Goal: Task Accomplishment & Management: Manage account settings

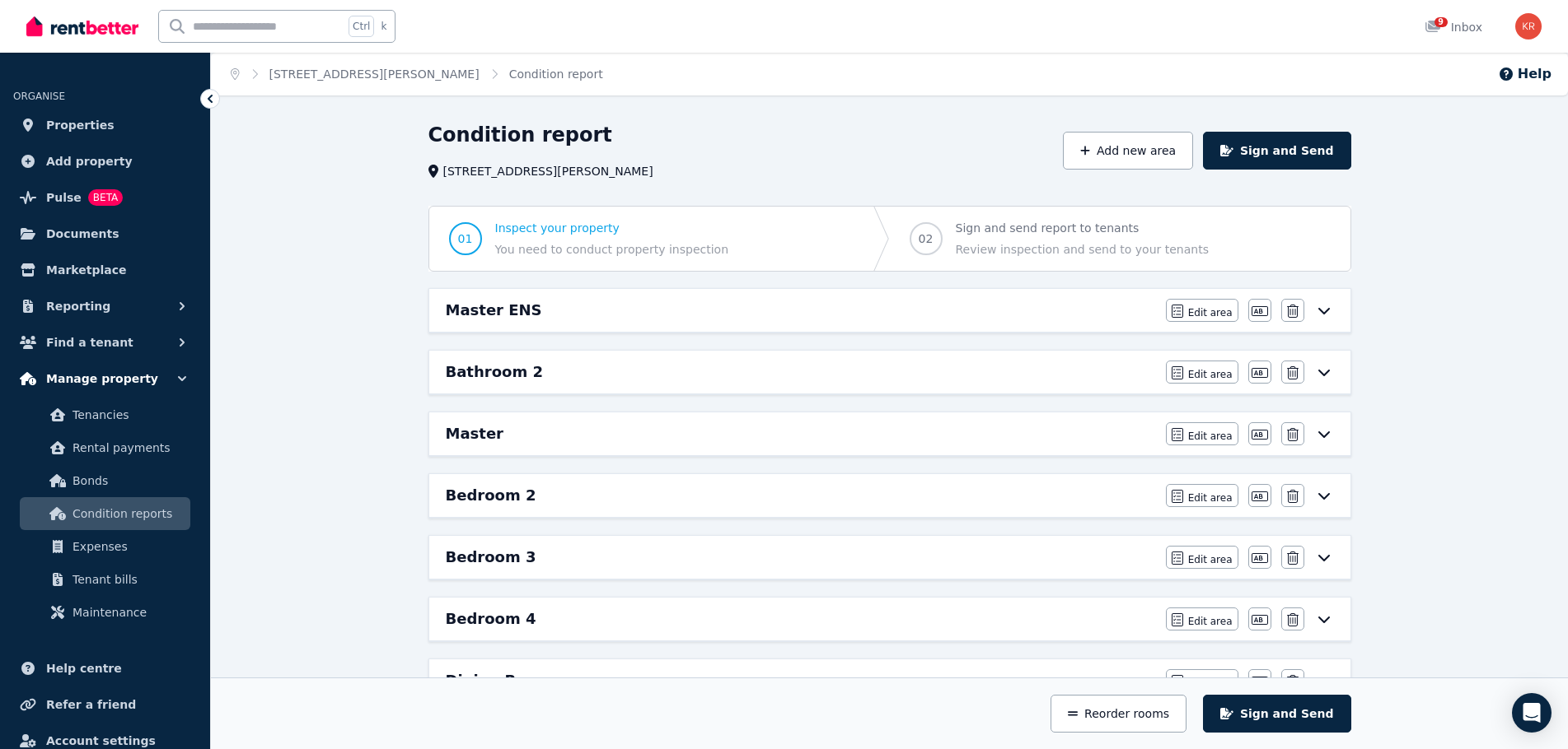
click at [106, 384] on span "Manage property" at bounding box center [102, 379] width 112 height 20
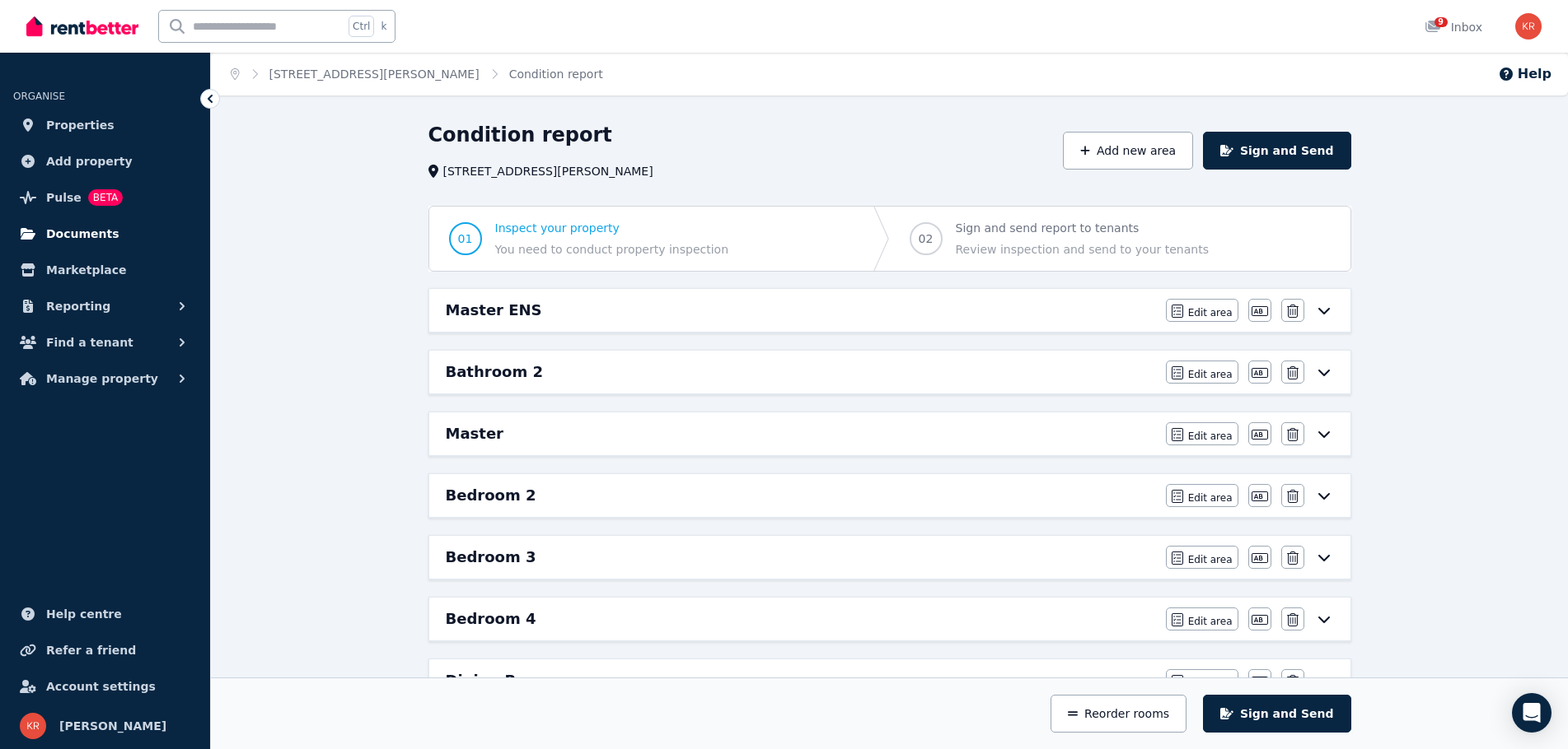
click at [75, 232] on span "Documents" at bounding box center [83, 234] width 74 height 20
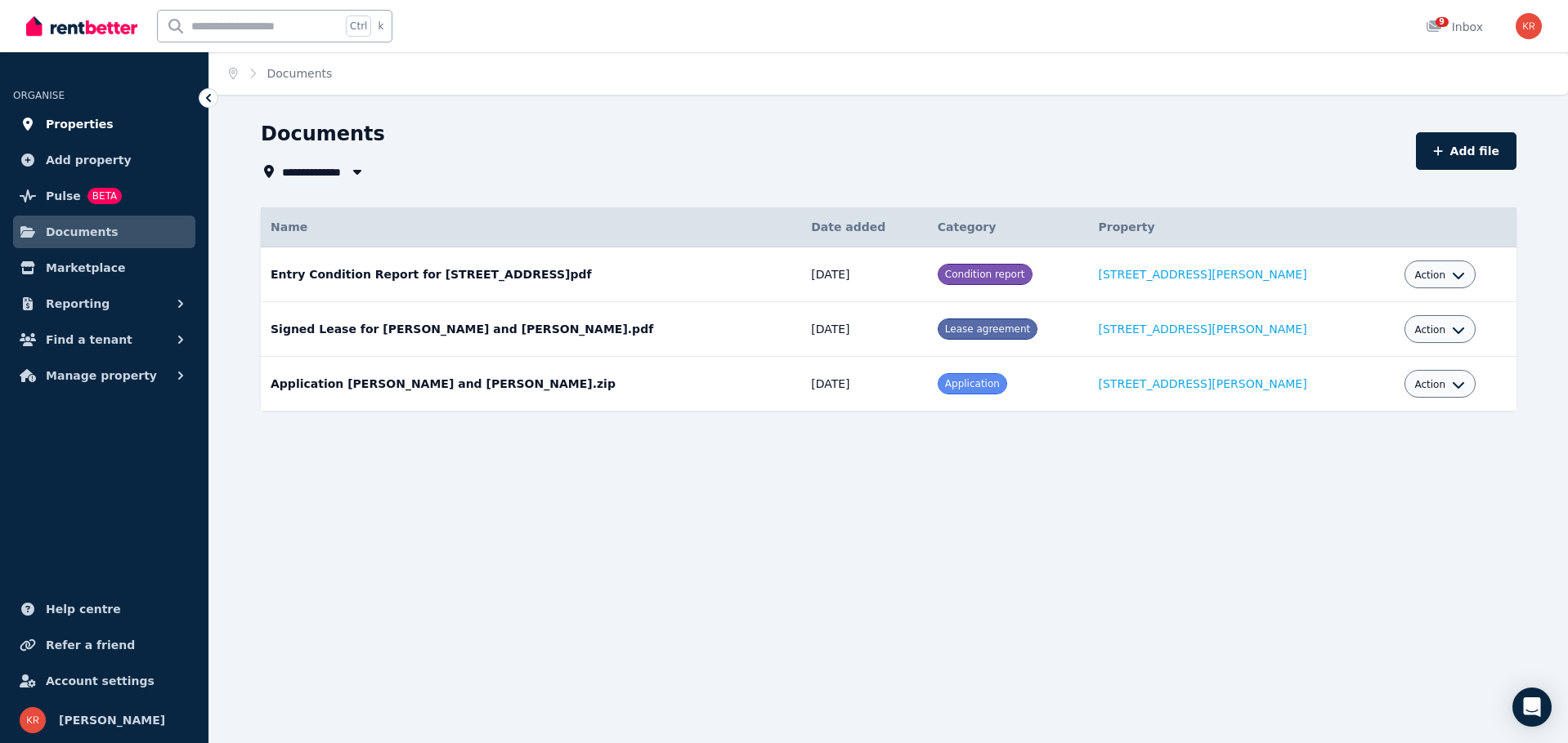
click at [68, 128] on span "Properties" at bounding box center [79, 124] width 68 height 20
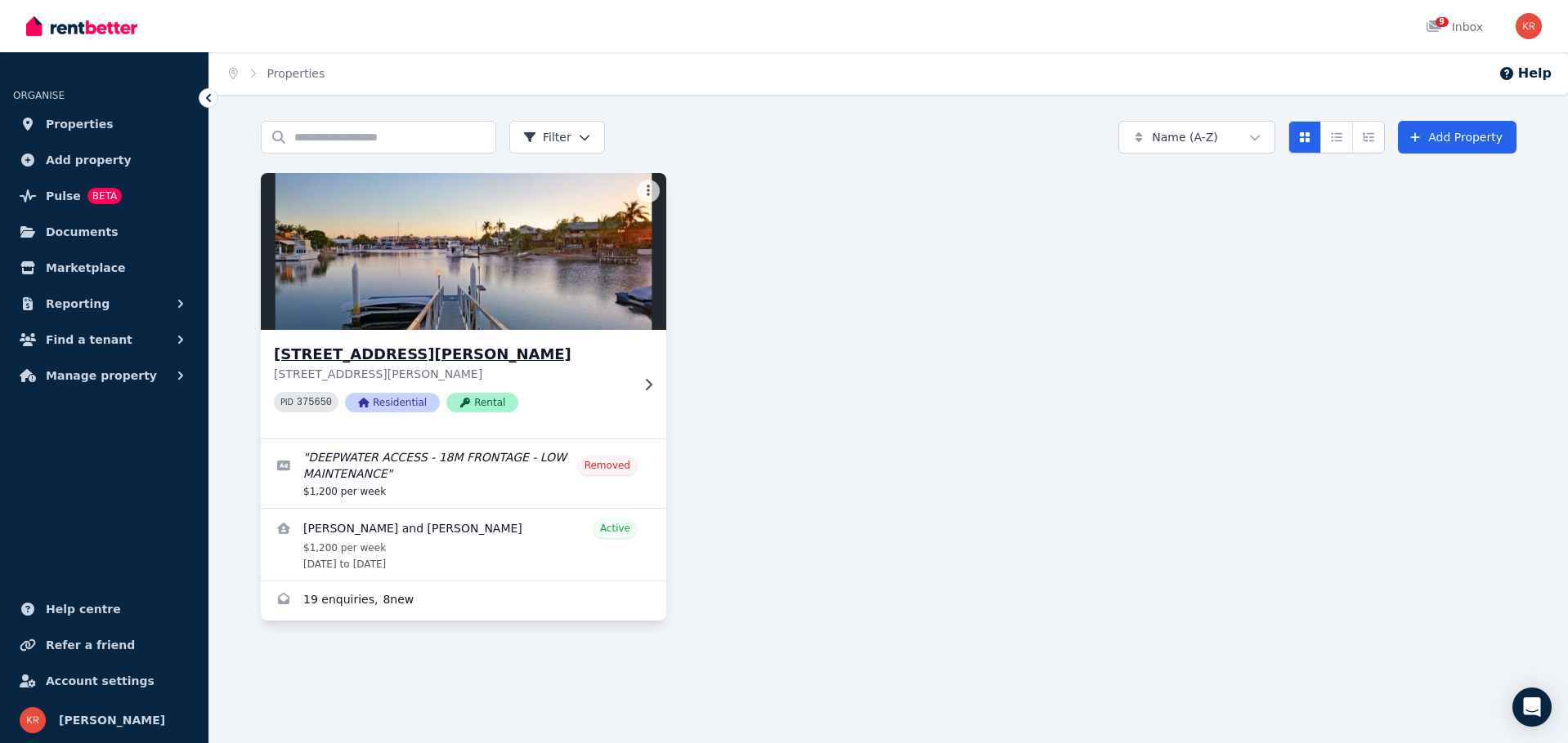
click at [382, 344] on h3 "[STREET_ADDRESS][PERSON_NAME]" at bounding box center [451, 354] width 356 height 23
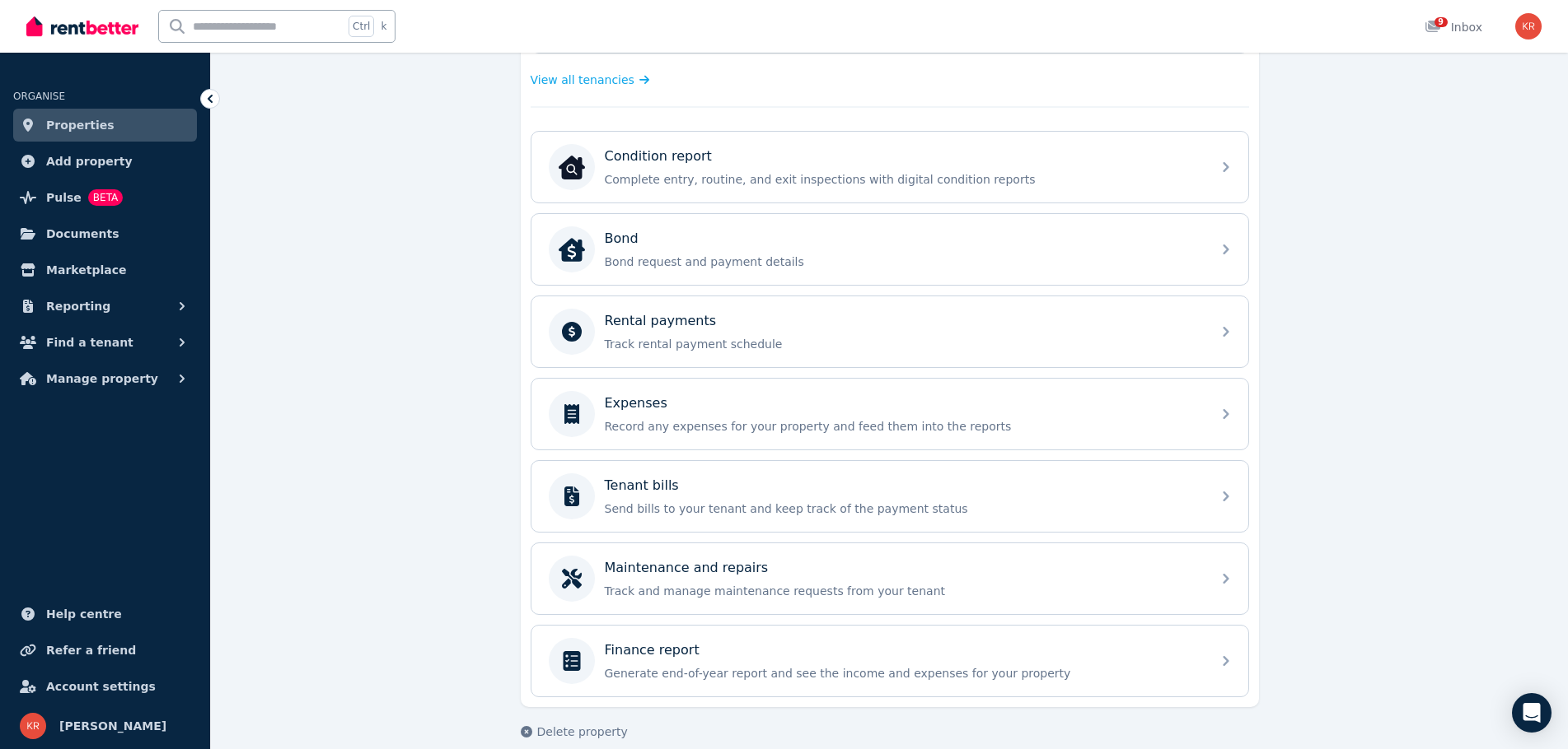
scroll to position [489, 0]
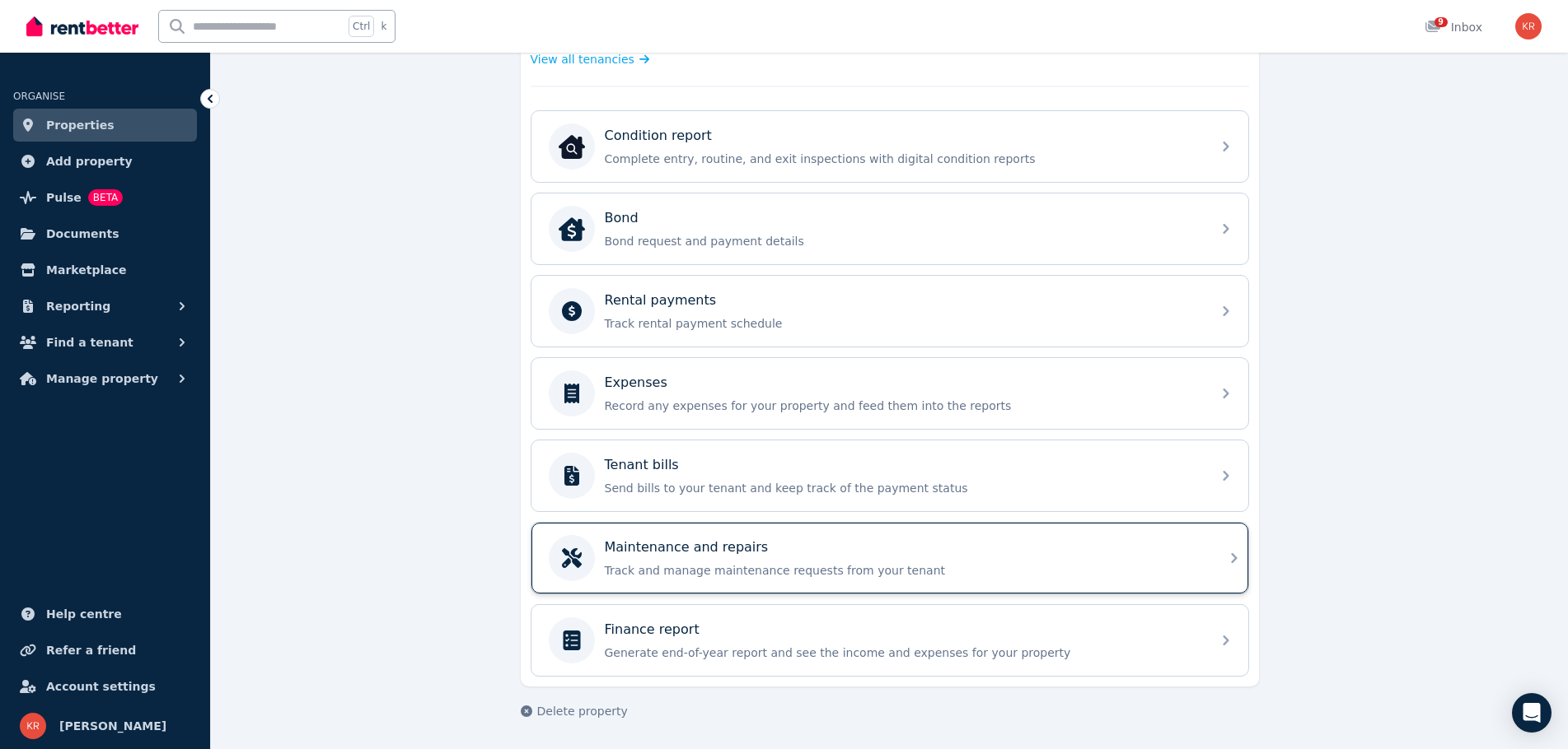
click at [748, 561] on div "Maintenance and repairs Track and manage maintenance requests from your tenant" at bounding box center [903, 557] width 597 height 41
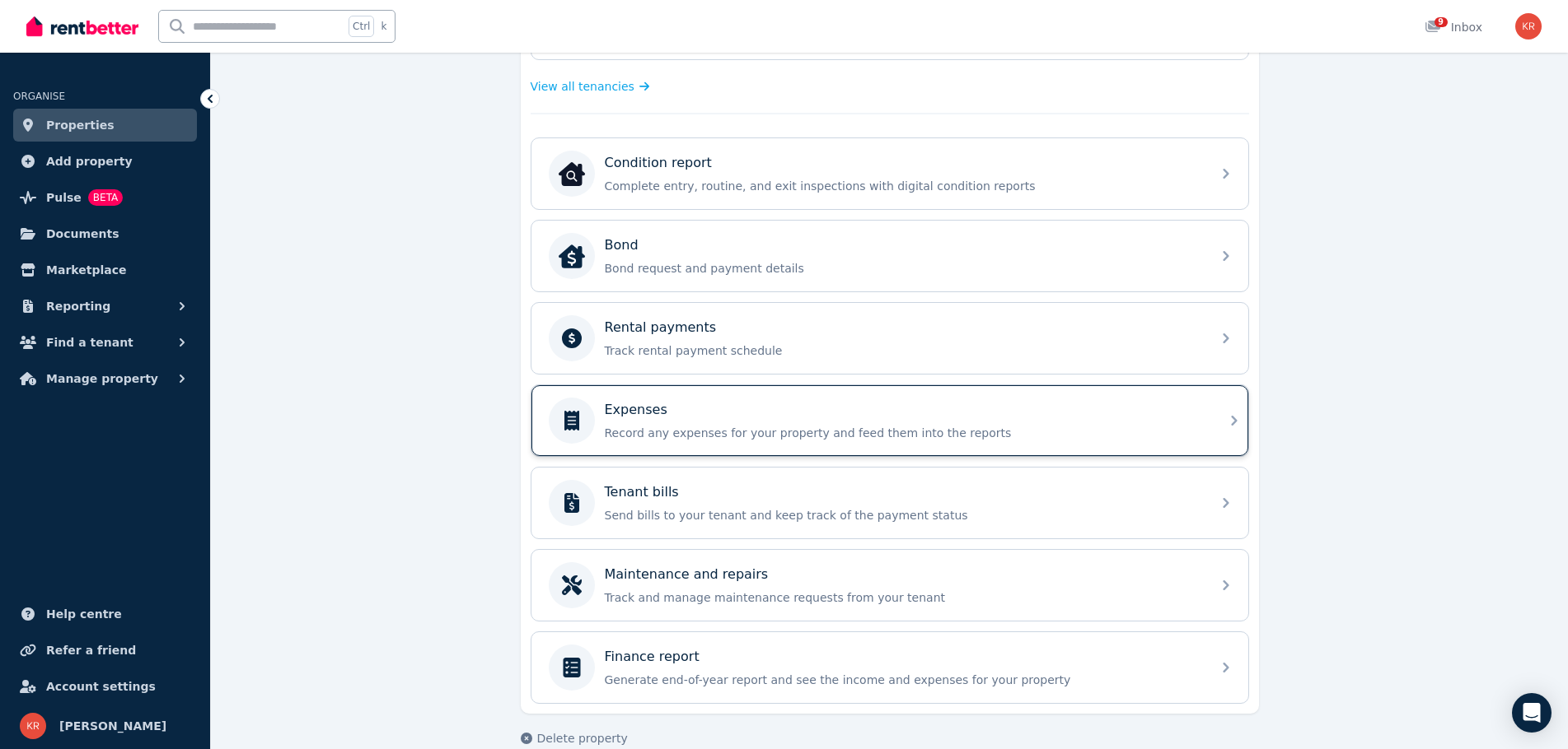
scroll to position [489, 0]
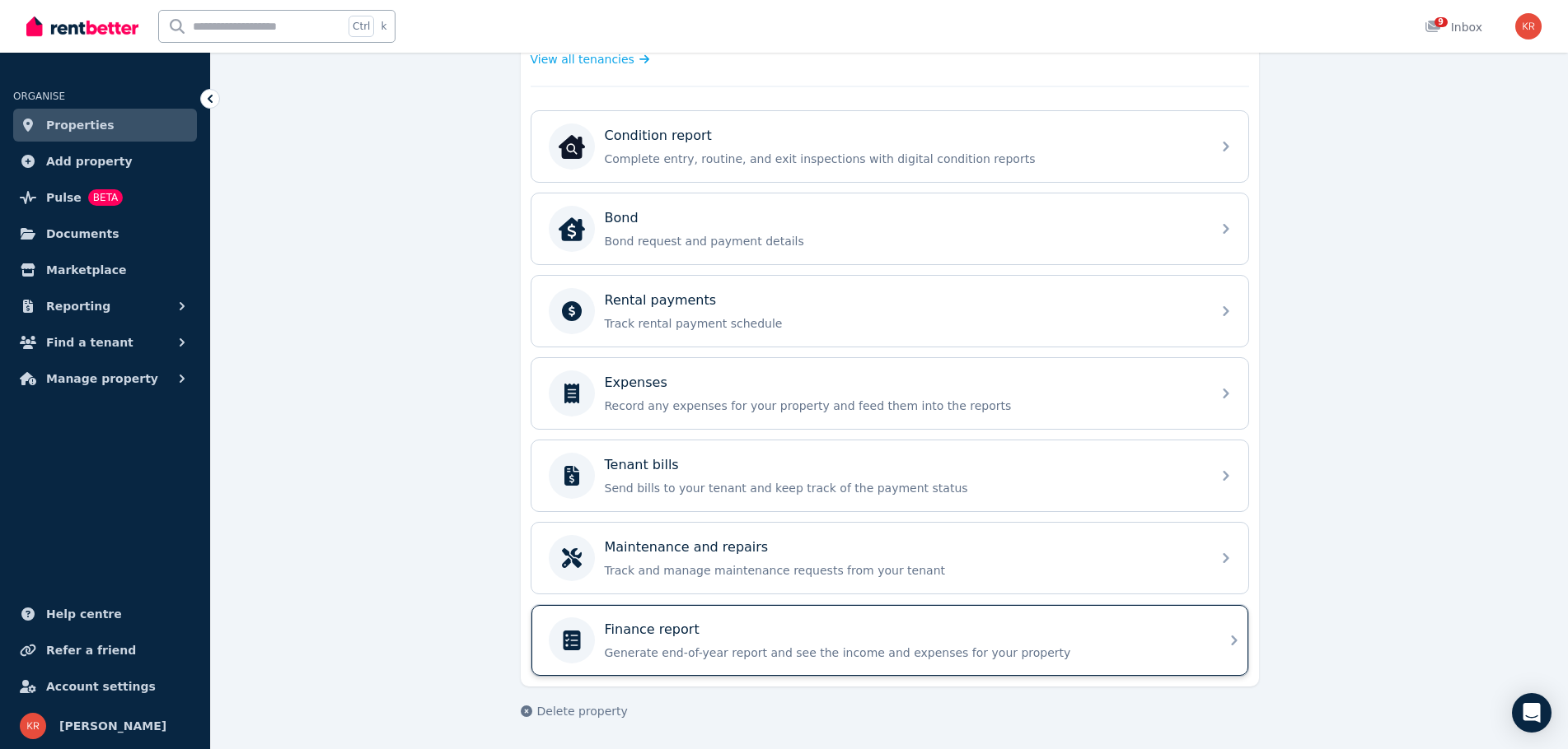
click at [741, 651] on p "Generate end-of-year report and see the income and expenses for your property" at bounding box center [903, 653] width 597 height 16
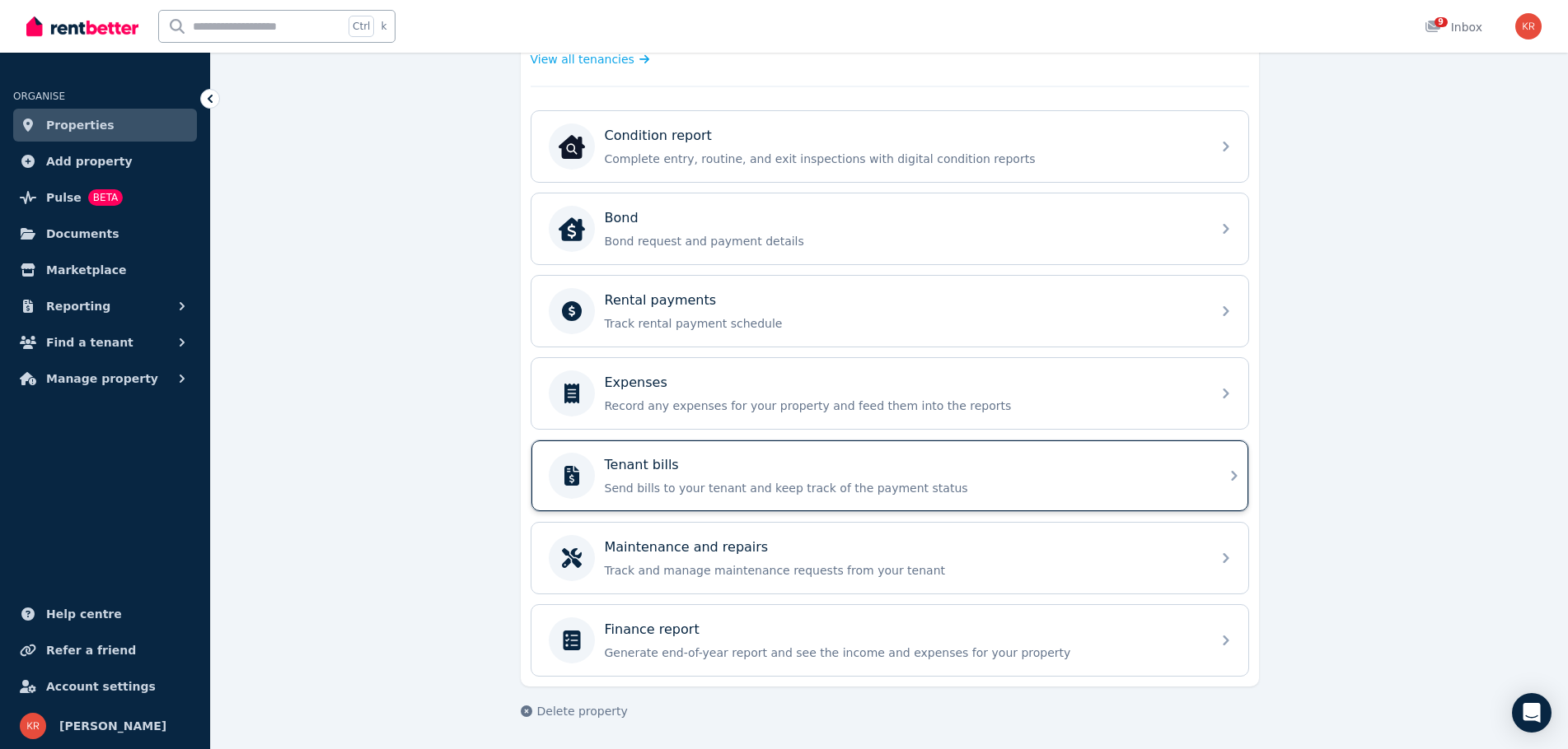
click at [688, 459] on div "Tenant bills" at bounding box center [903, 466] width 597 height 20
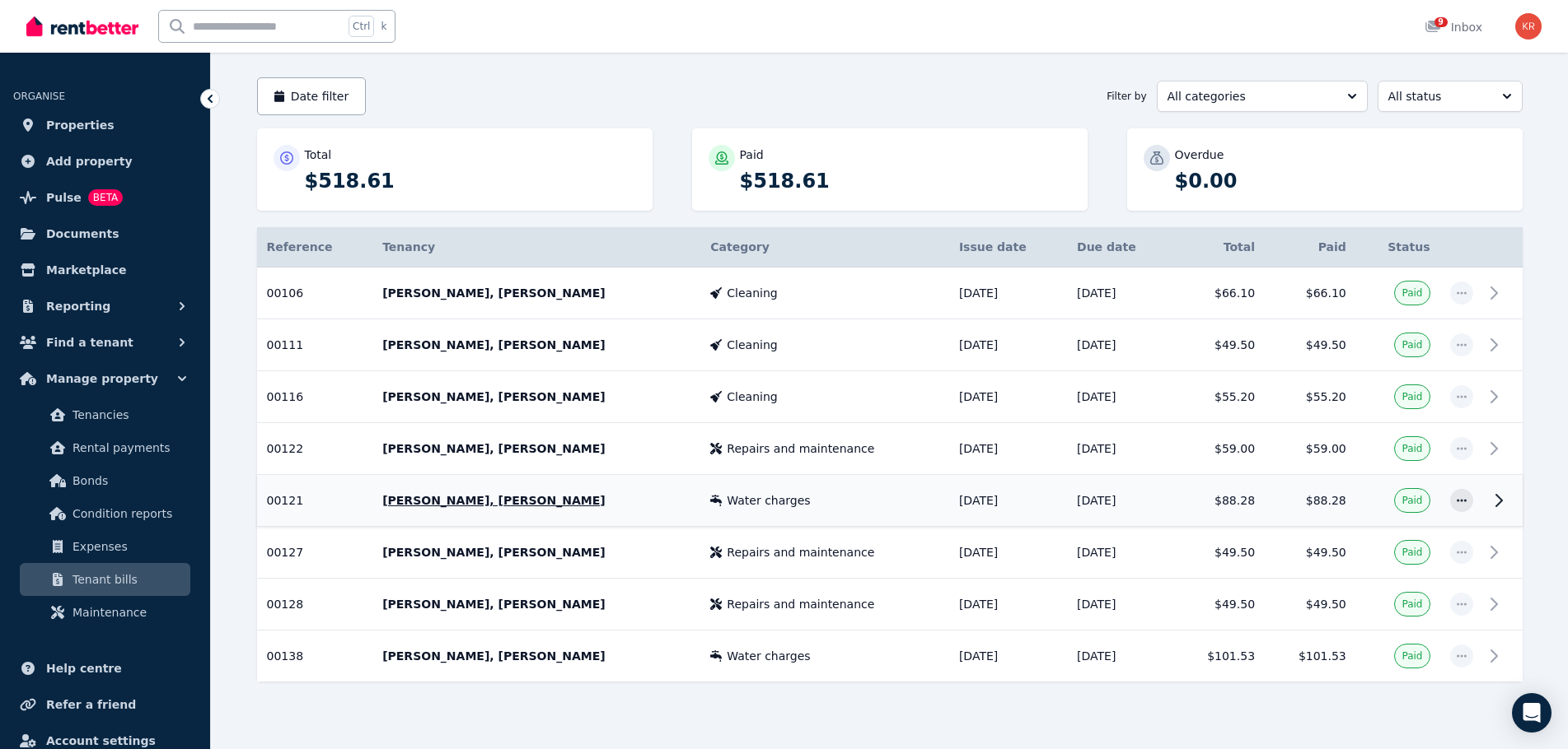
scroll to position [153, 0]
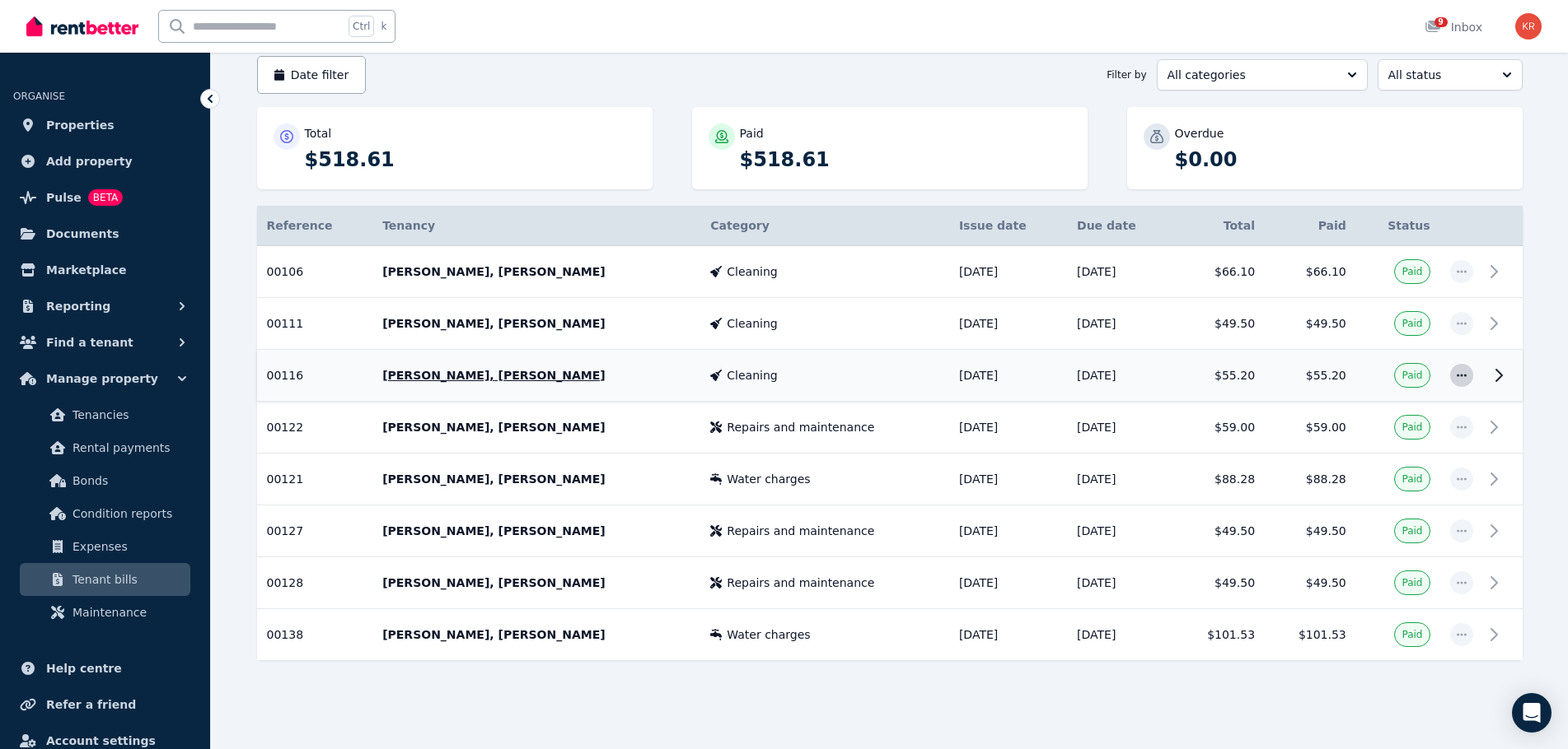
click at [1457, 371] on icon "button" at bounding box center [1462, 375] width 14 height 12
click at [484, 379] on p "[PERSON_NAME], [PERSON_NAME]" at bounding box center [536, 376] width 308 height 16
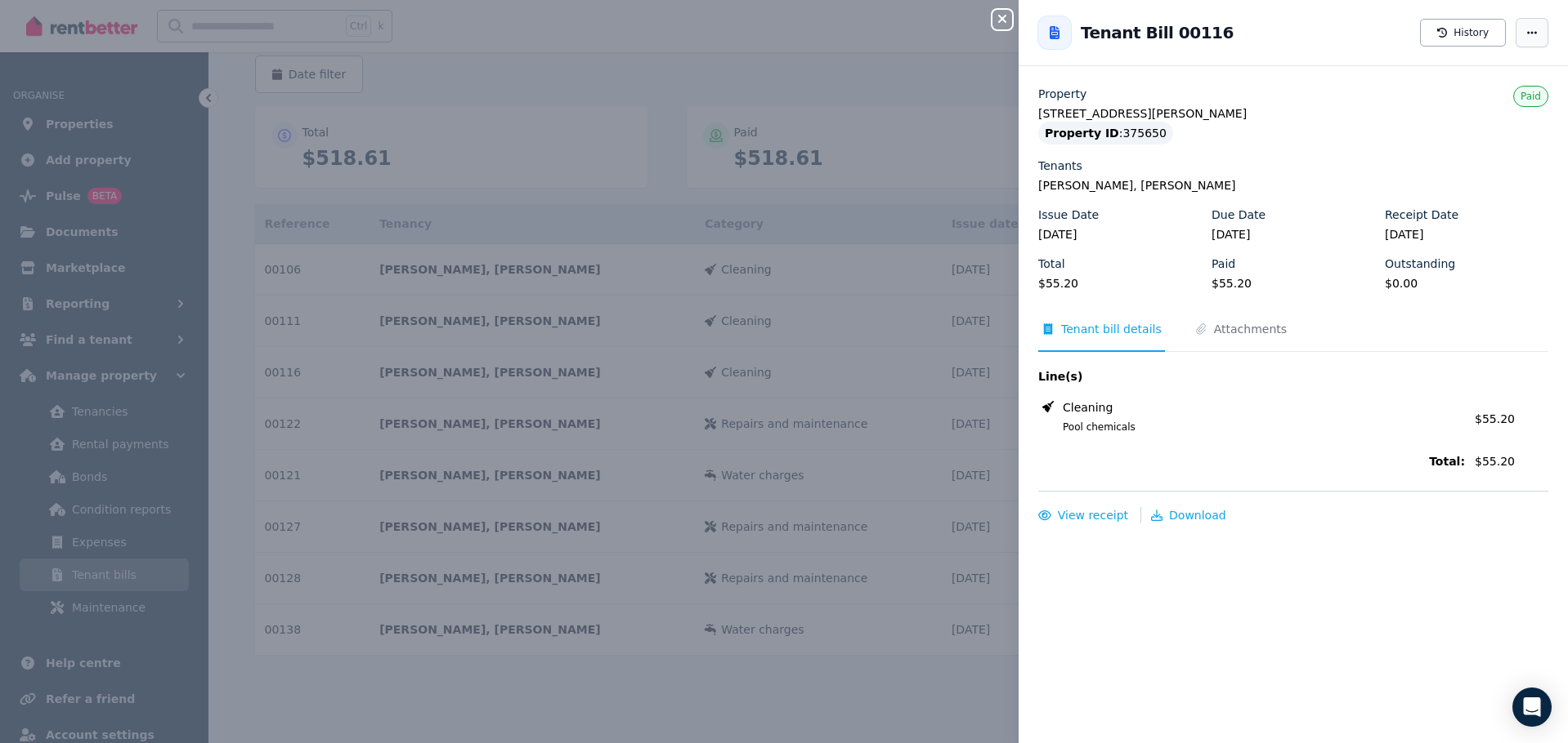
drag, startPoint x: 1537, startPoint y: 35, endPoint x: 1525, endPoint y: 33, distance: 12.2
click at [1529, 34] on div "Tenant Bill 00116 History" at bounding box center [1293, 32] width 550 height 52
click at [1525, 33] on icon "button" at bounding box center [1531, 32] width 14 height 12
click at [1337, 50] on div "Tenant Bill 00116 History Create expense" at bounding box center [1293, 32] width 550 height 52
click at [1005, 24] on icon "button" at bounding box center [1002, 19] width 20 height 14
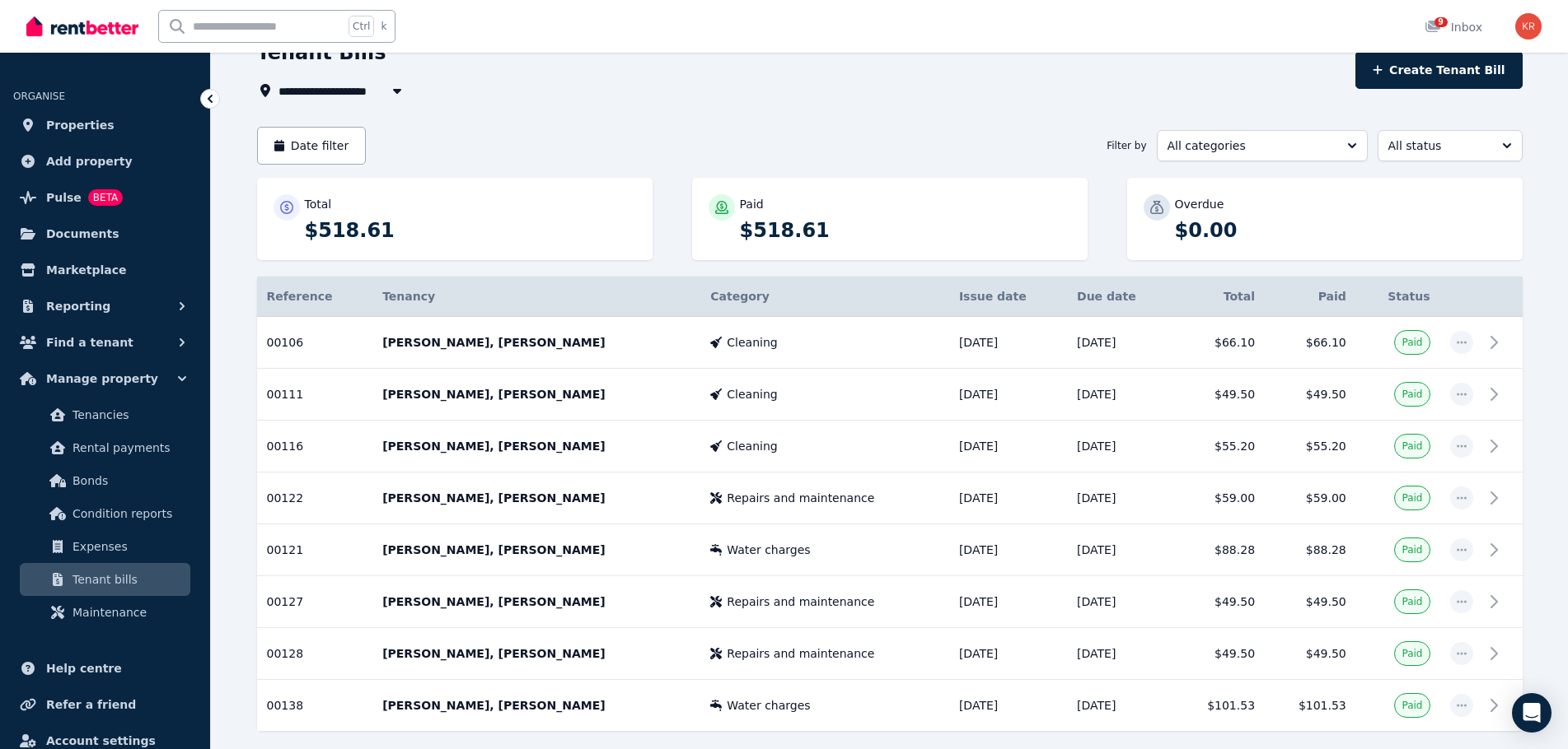
scroll to position [0, 0]
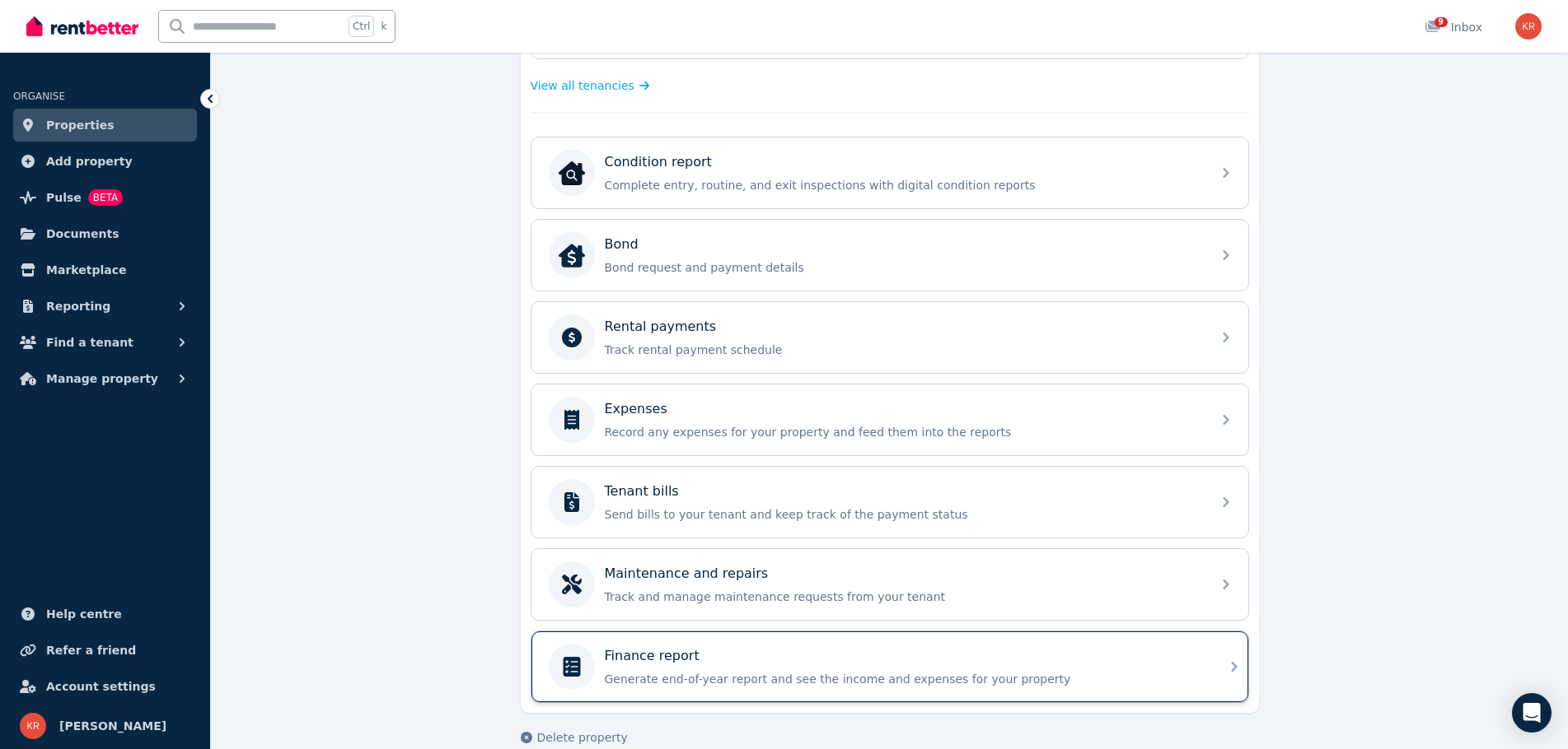
scroll to position [489, 0]
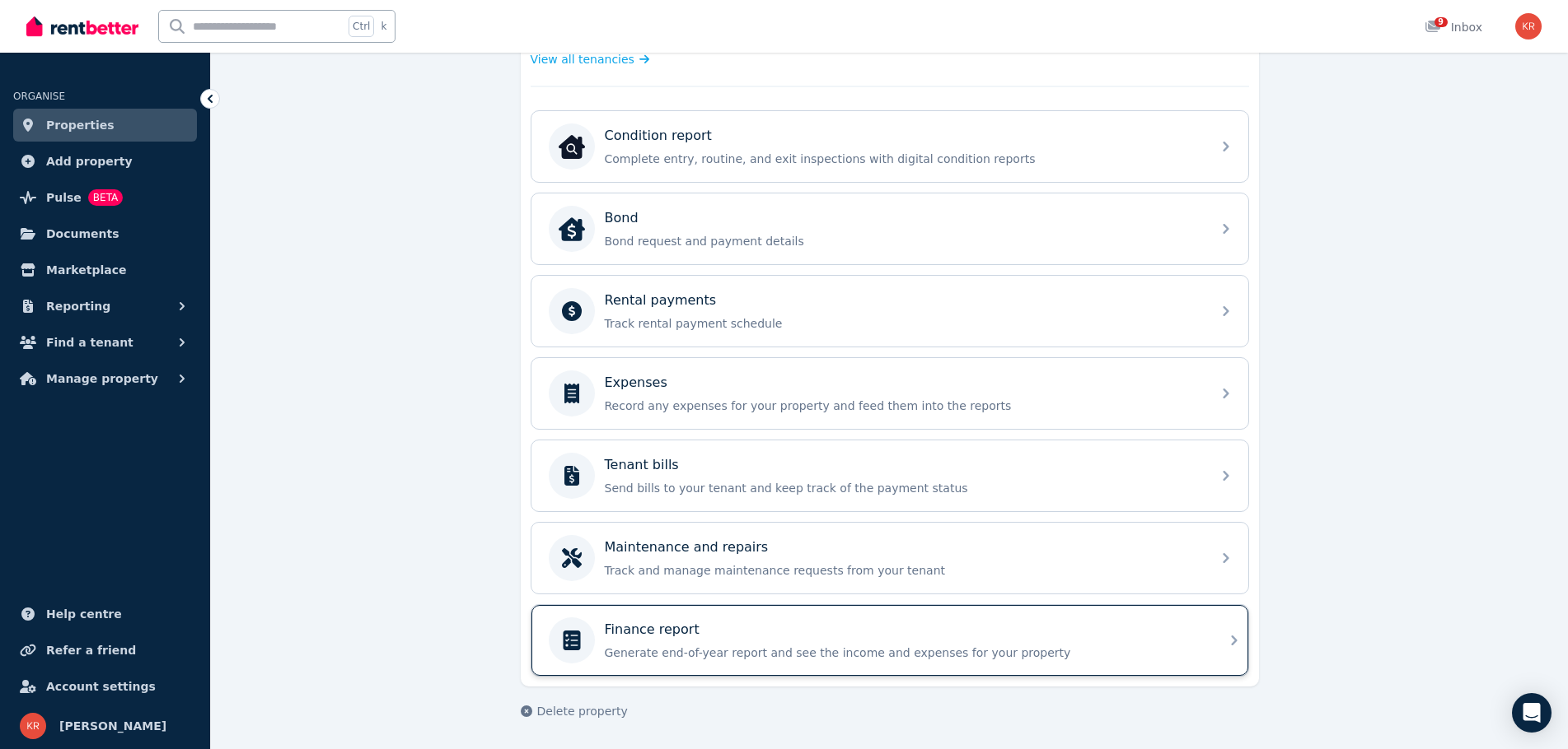
click at [690, 637] on p "Finance report" at bounding box center [652, 630] width 94 height 20
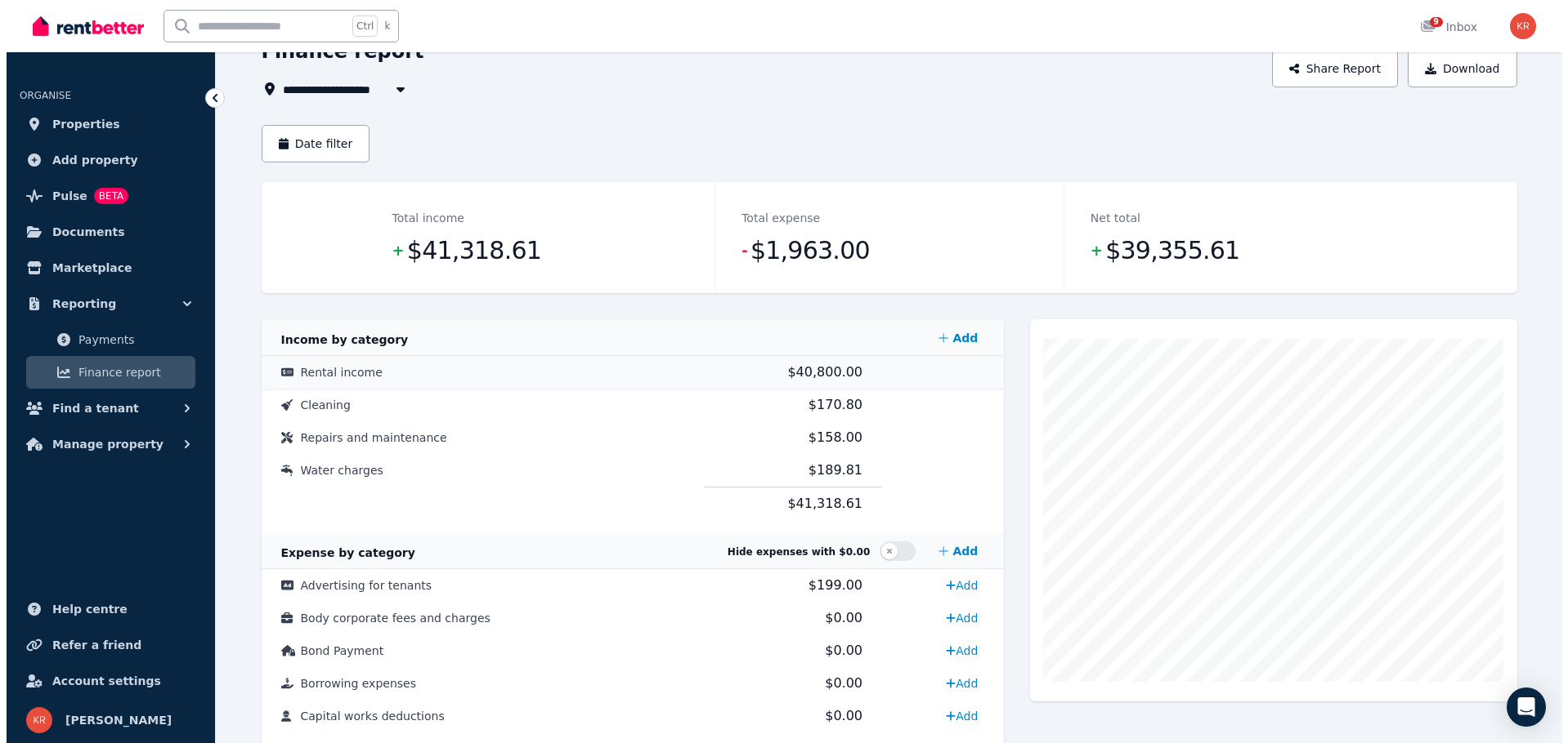
scroll to position [82, 0]
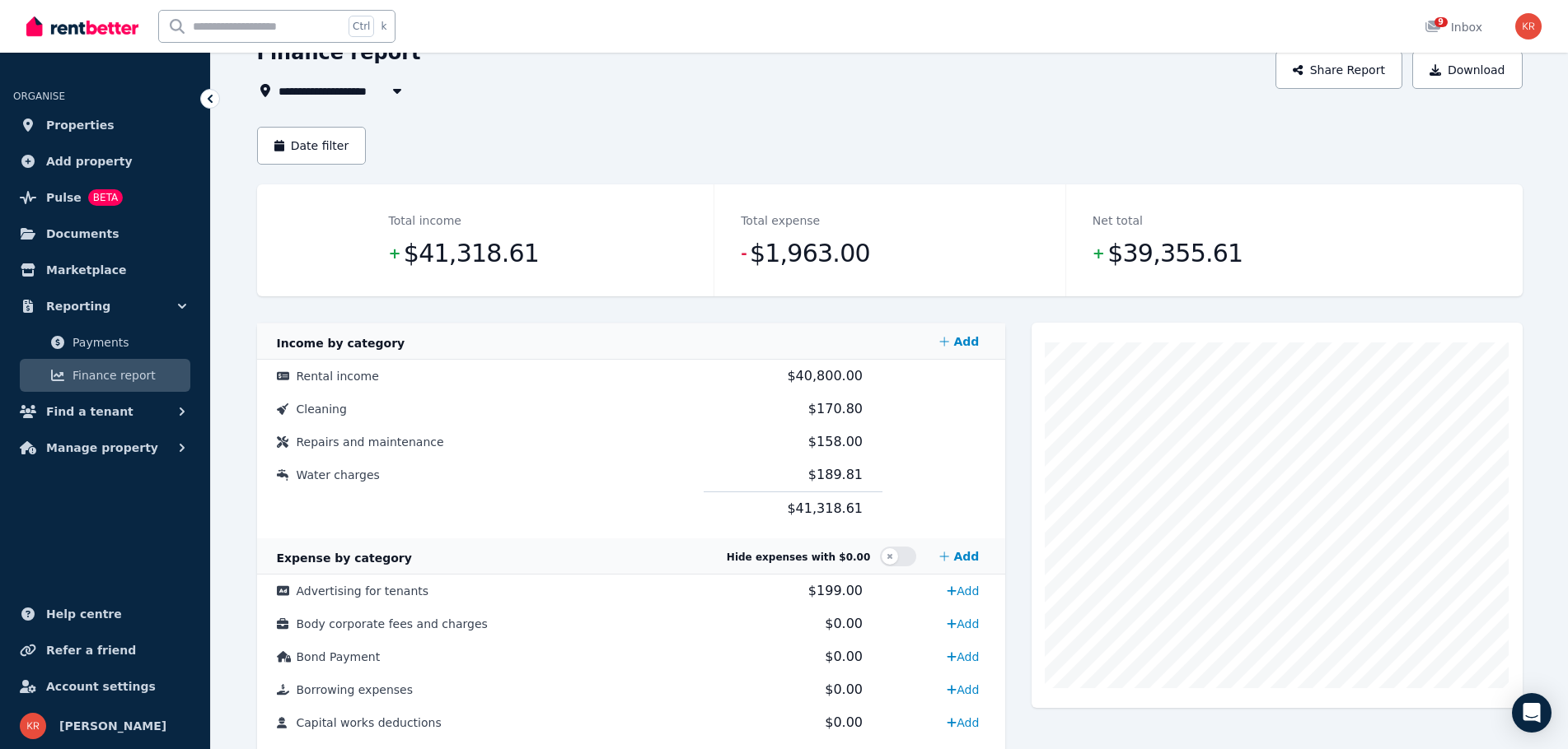
click at [341, 123] on div "**********" at bounding box center [889, 733] width 1265 height 1385
click at [332, 140] on button "Date filter" at bounding box center [312, 146] width 110 height 38
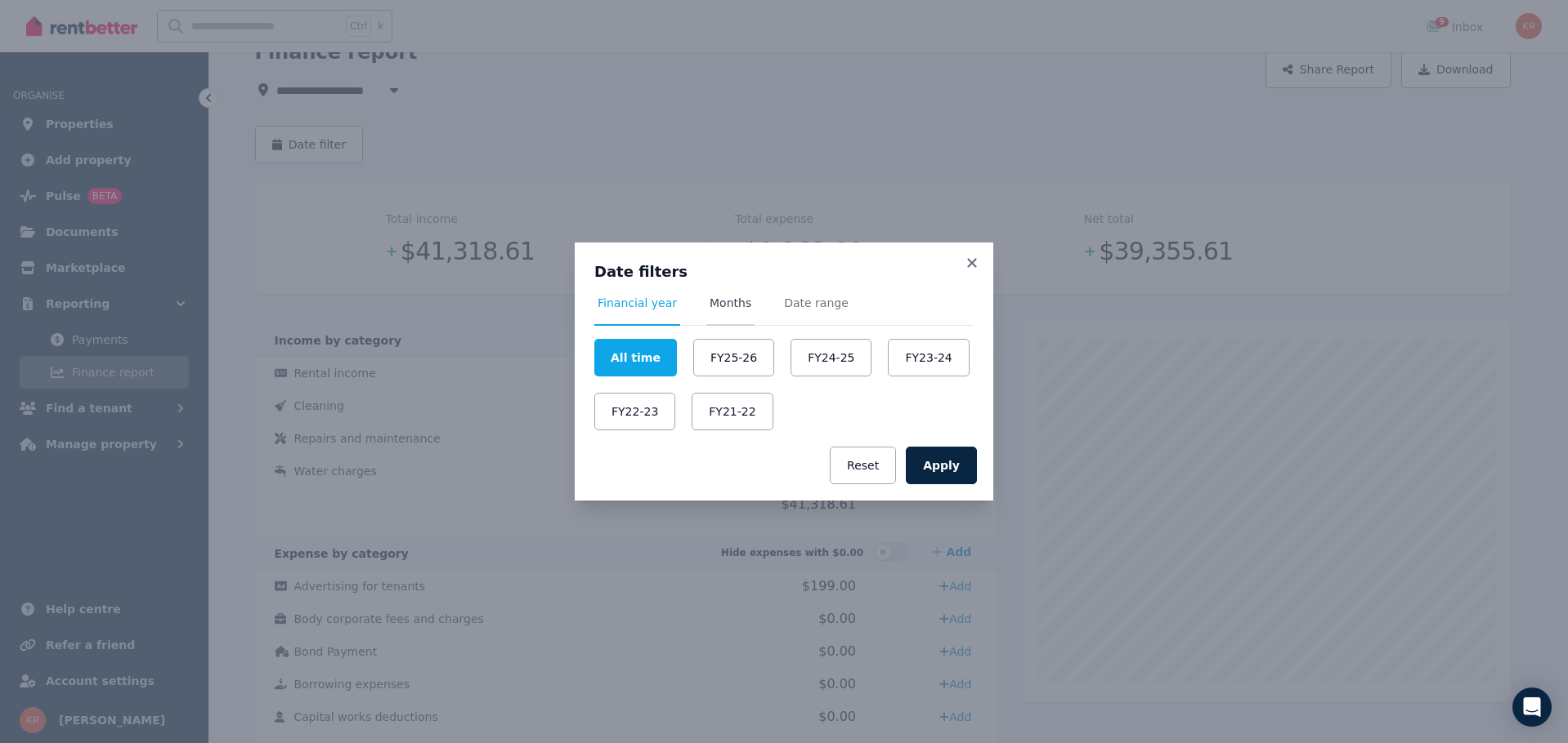
click at [714, 303] on span "Months" at bounding box center [730, 303] width 41 height 16
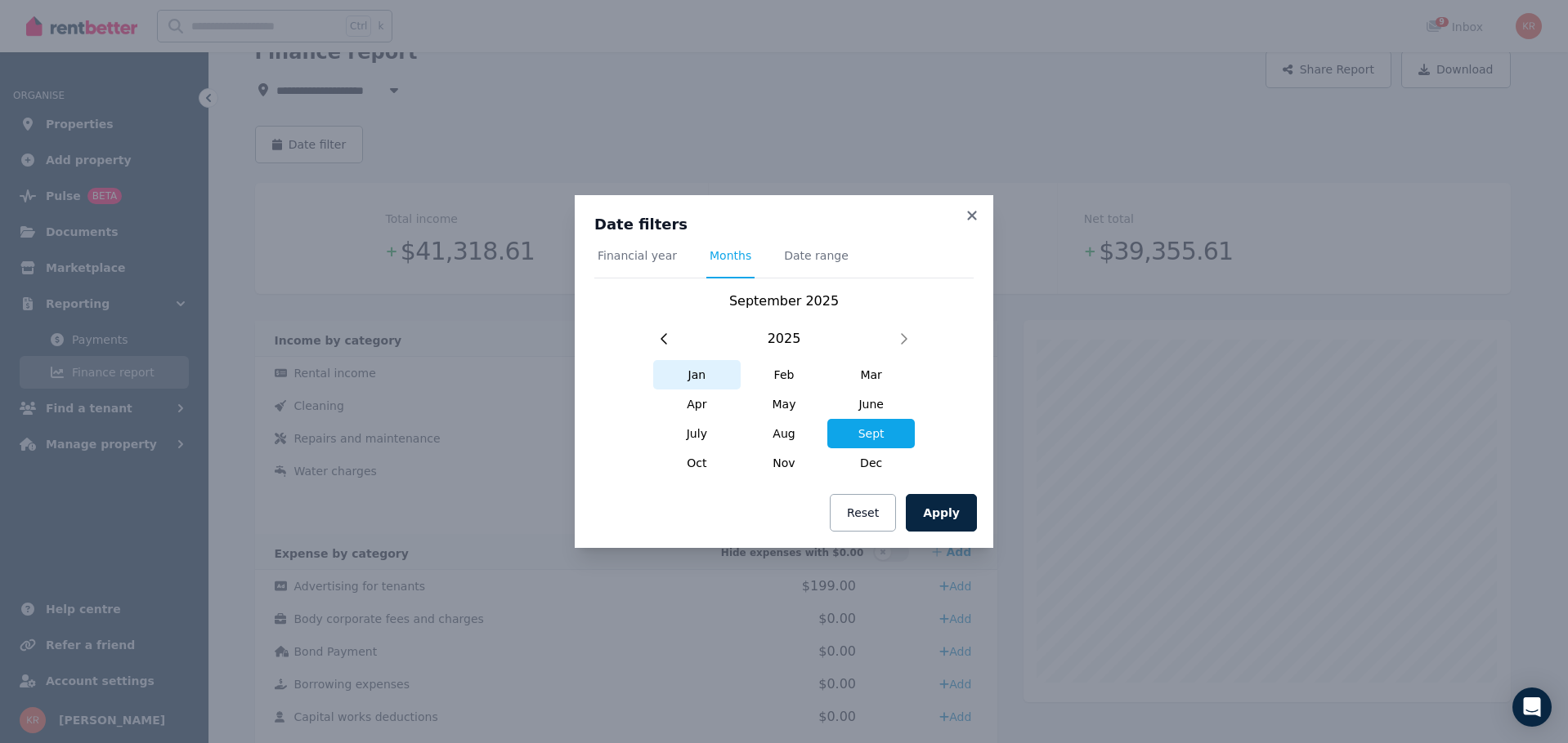
click at [703, 378] on span "Jan" at bounding box center [697, 375] width 87 height 30
click at [878, 438] on span "Sept" at bounding box center [871, 433] width 87 height 30
click at [698, 373] on span "Jan" at bounding box center [697, 375] width 87 height 30
click at [806, 254] on span "Date range" at bounding box center [816, 256] width 65 height 16
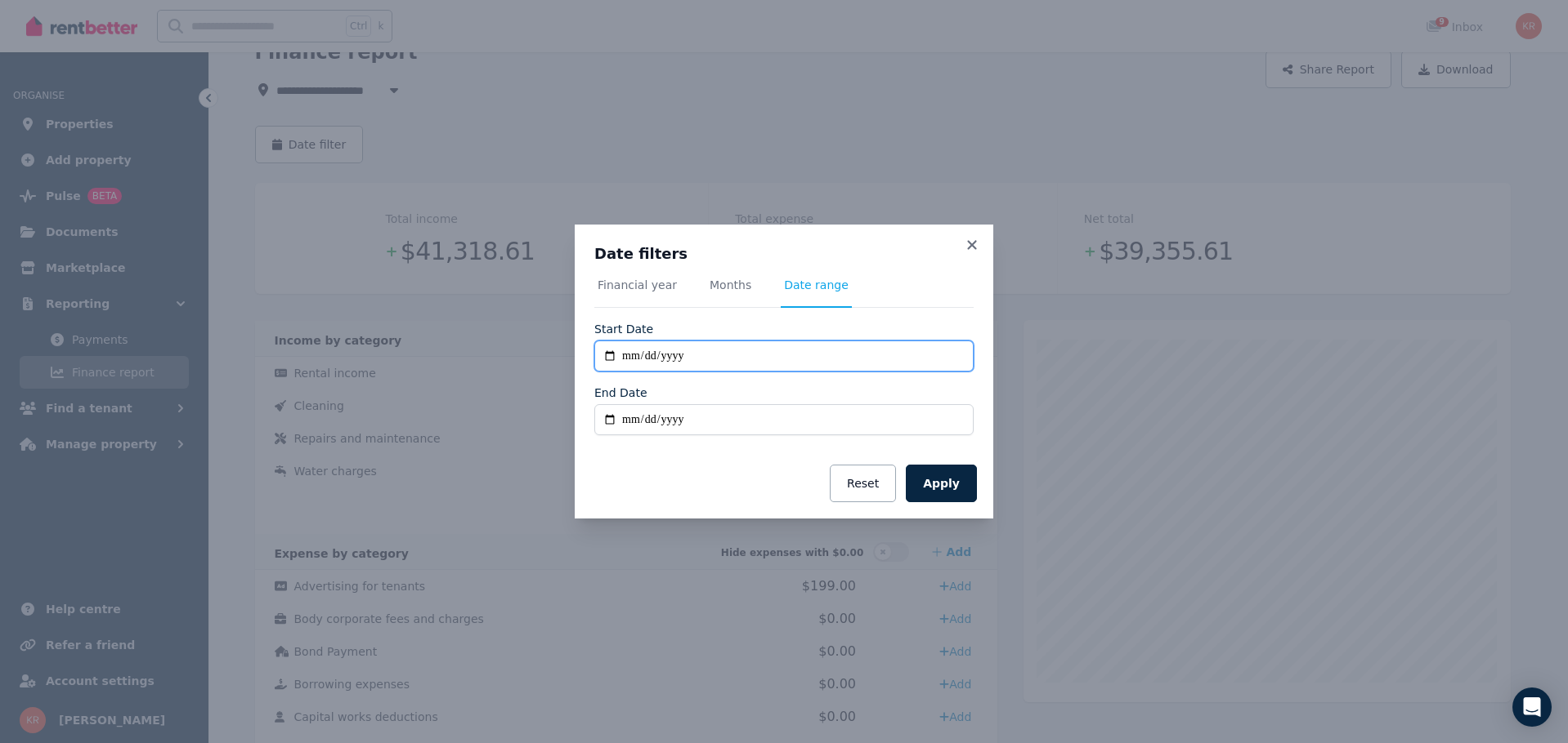
click at [670, 348] on input "**********" at bounding box center [783, 356] width 379 height 31
drag, startPoint x: 678, startPoint y: 358, endPoint x: 707, endPoint y: 354, distance: 29.3
click at [690, 356] on input "**********" at bounding box center [783, 356] width 379 height 31
click at [711, 352] on input "**********" at bounding box center [783, 356] width 379 height 31
click at [604, 354] on input "**********" at bounding box center [783, 356] width 379 height 31
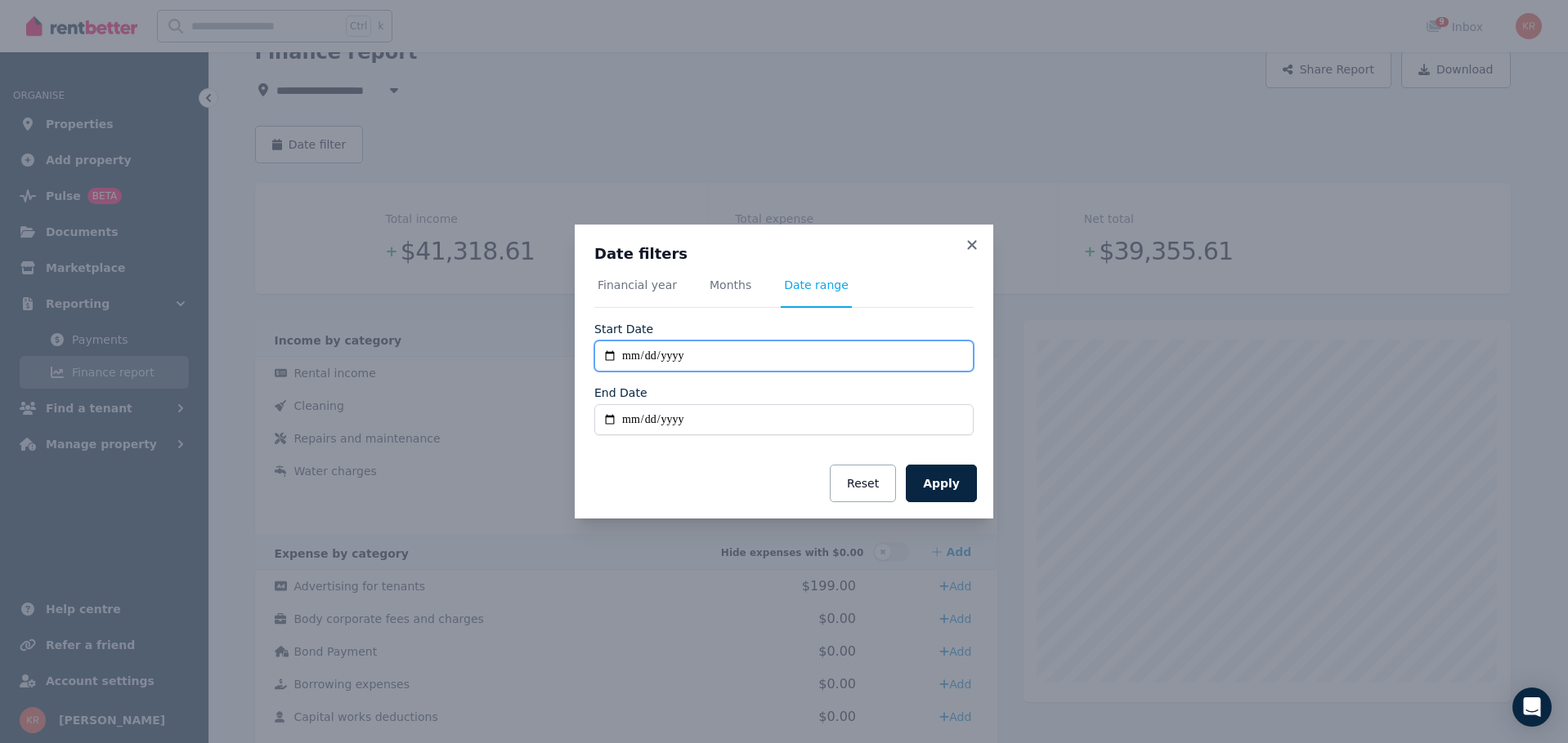
type input "**********"
click at [675, 424] on input "End Date" at bounding box center [783, 420] width 379 height 31
click at [698, 420] on input "End Date" at bounding box center [783, 420] width 379 height 31
click at [611, 419] on input "End Date" at bounding box center [783, 420] width 379 height 31
type input "**********"
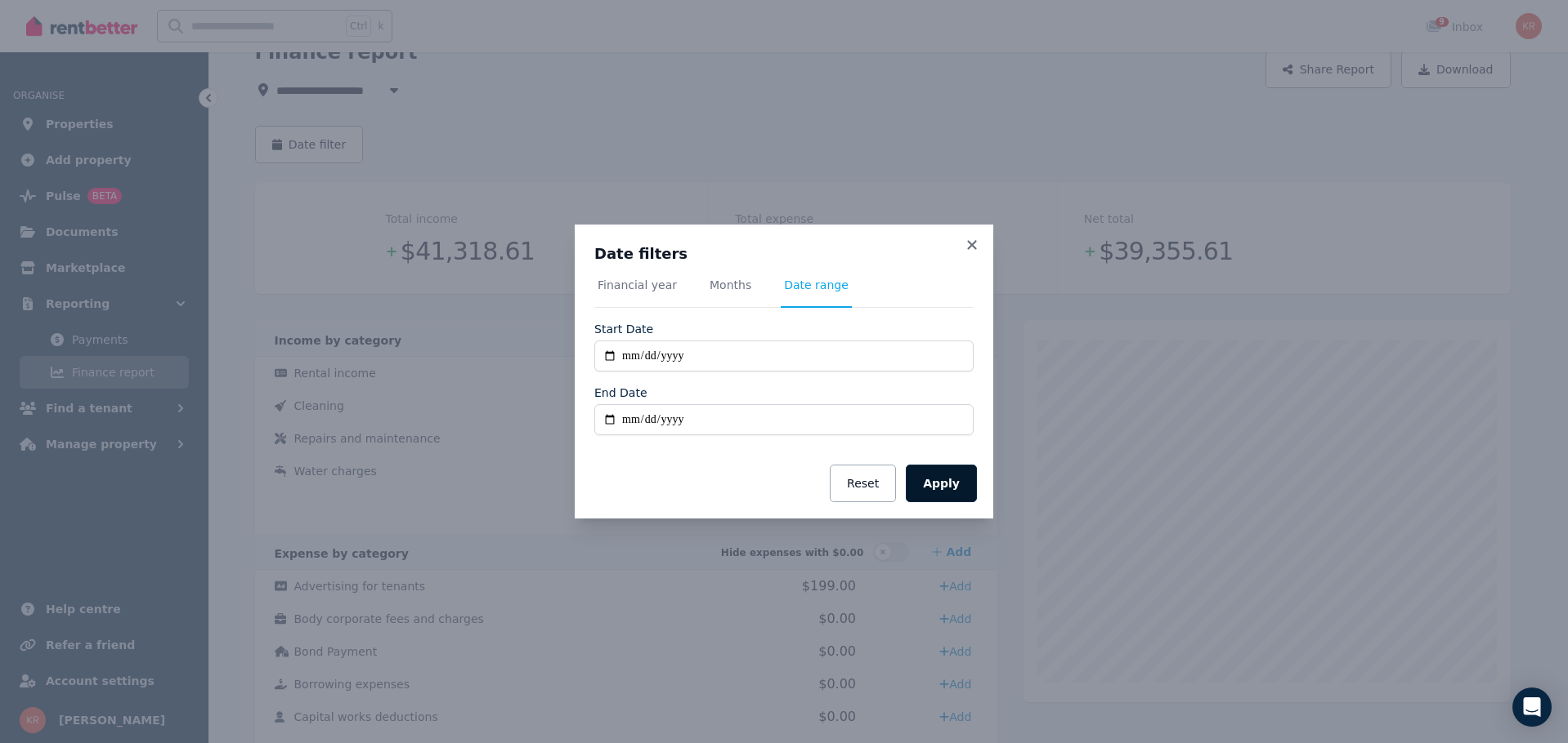
click at [943, 480] on button "Apply" at bounding box center [941, 484] width 71 height 38
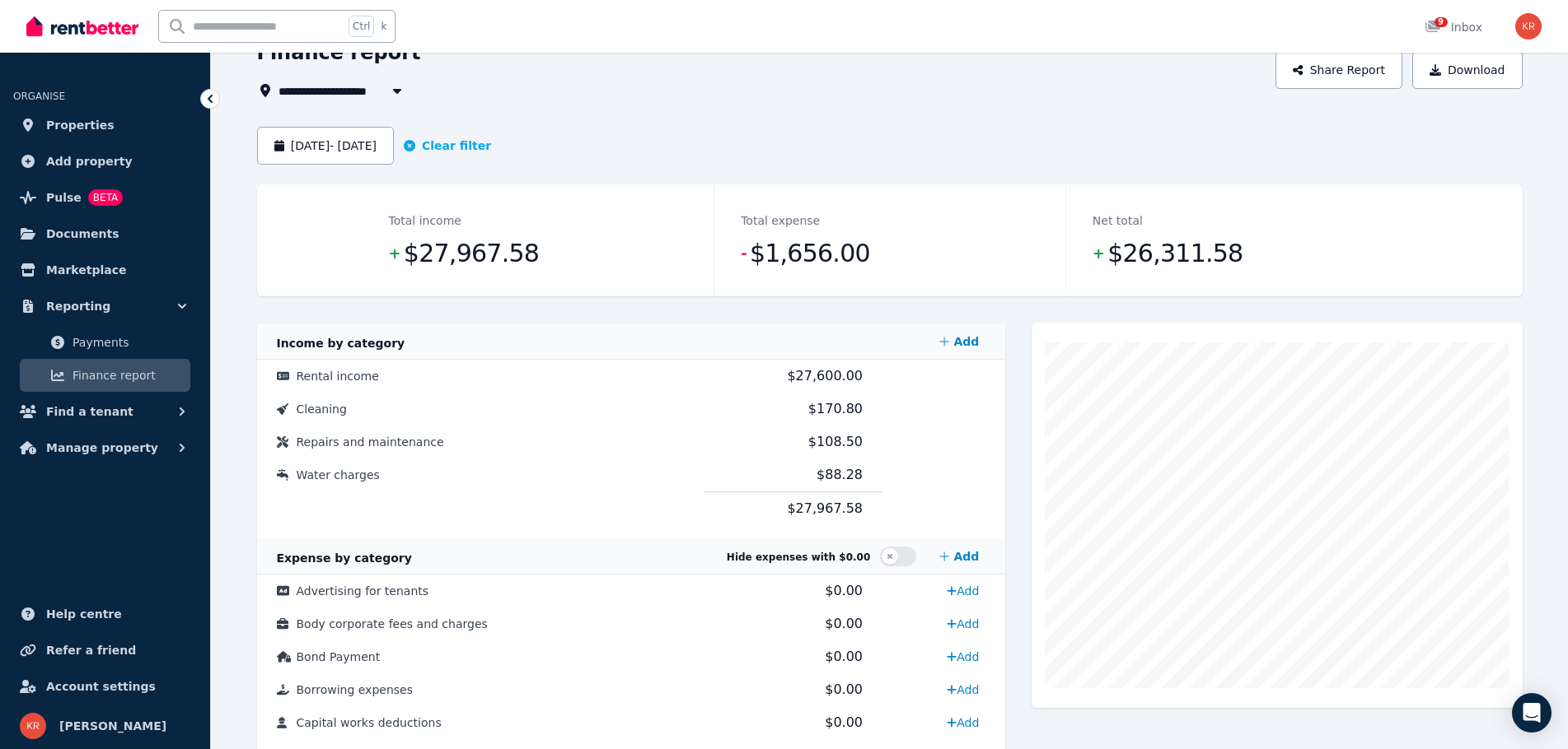
scroll to position [164, 0]
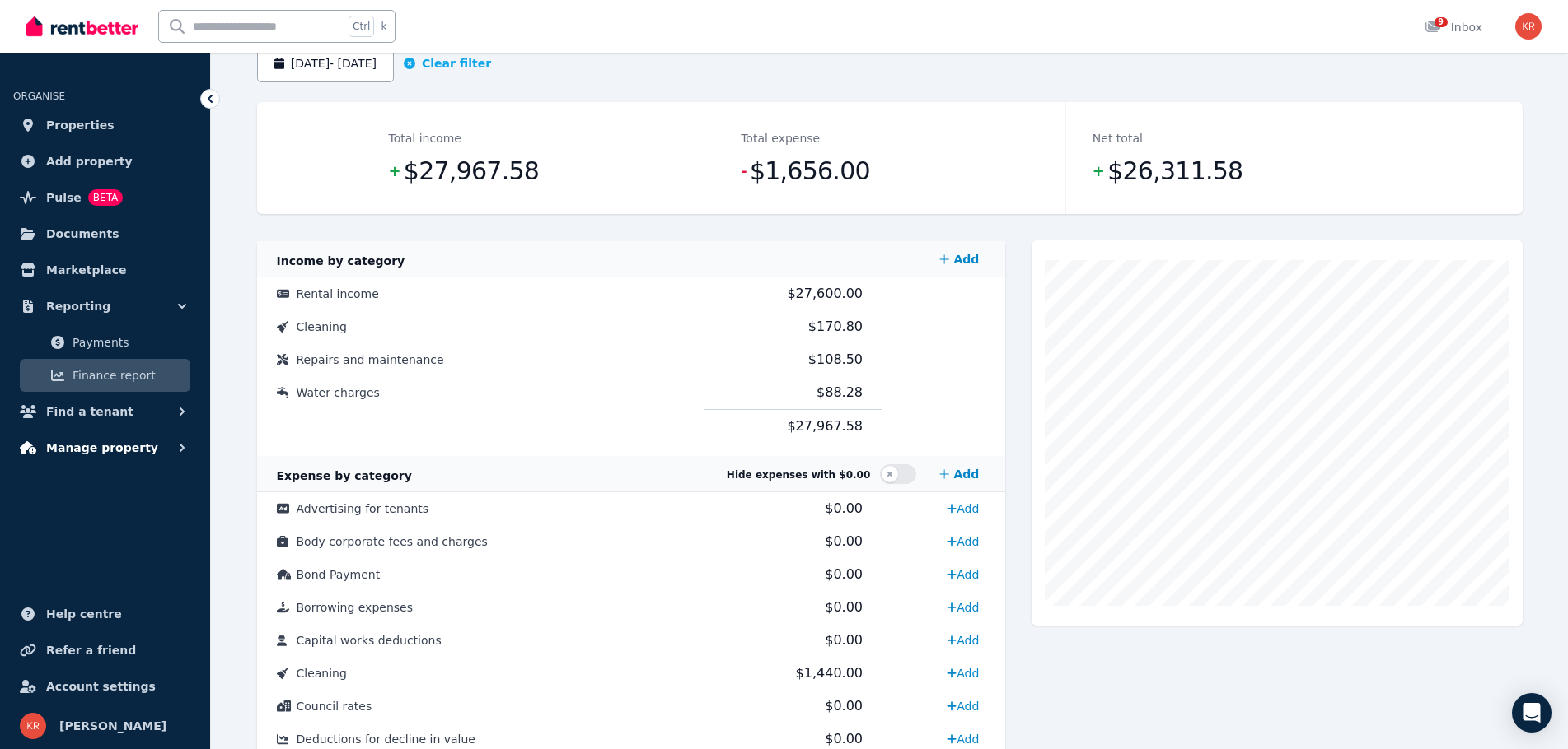
drag, startPoint x: 86, startPoint y: 456, endPoint x: 58, endPoint y: 448, distance: 29.1
drag, startPoint x: 58, startPoint y: 448, endPoint x: 44, endPoint y: 127, distance: 321.3
click at [44, 127] on link "Properties" at bounding box center [105, 125] width 184 height 33
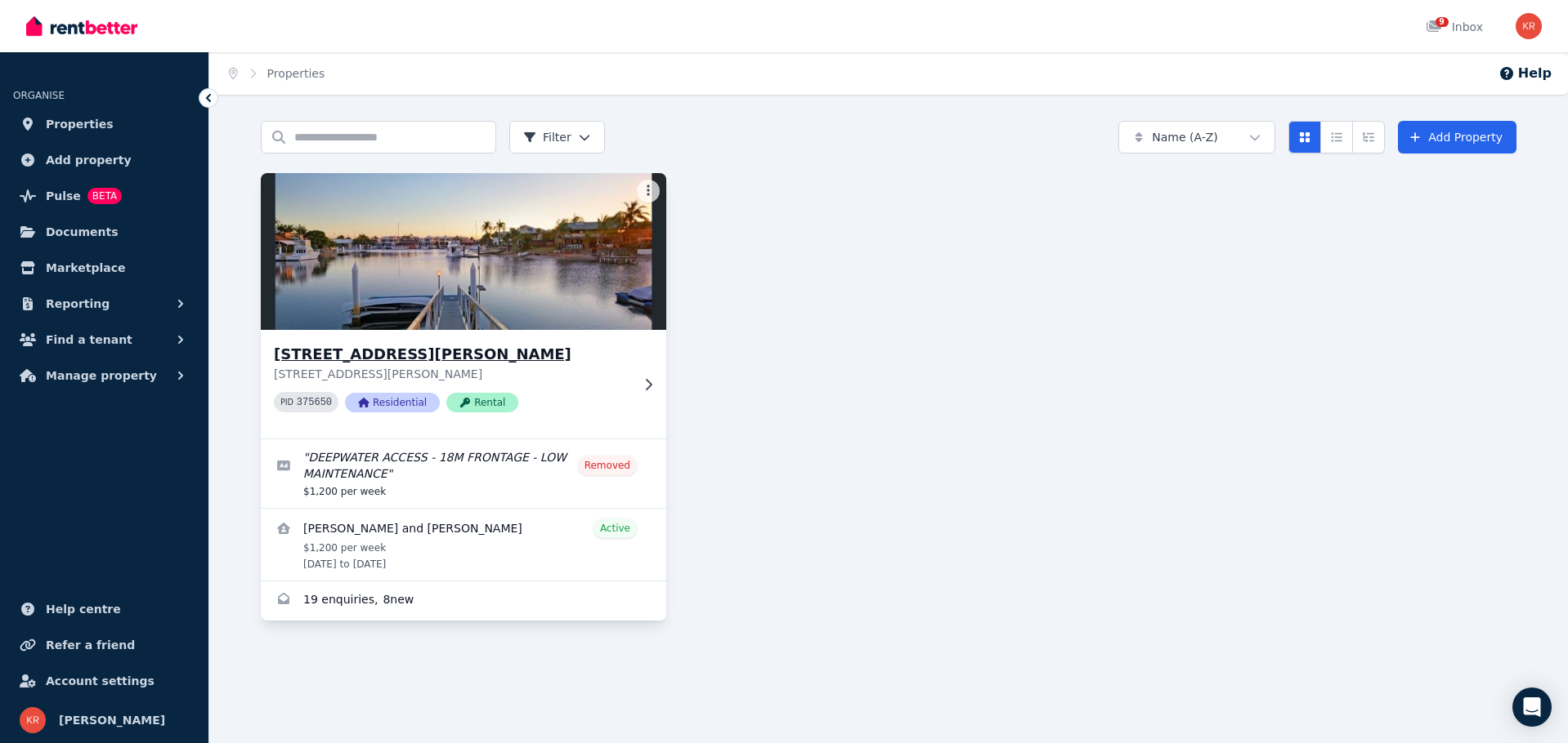
click at [330, 353] on h3 "[STREET_ADDRESS][PERSON_NAME]" at bounding box center [451, 354] width 356 height 23
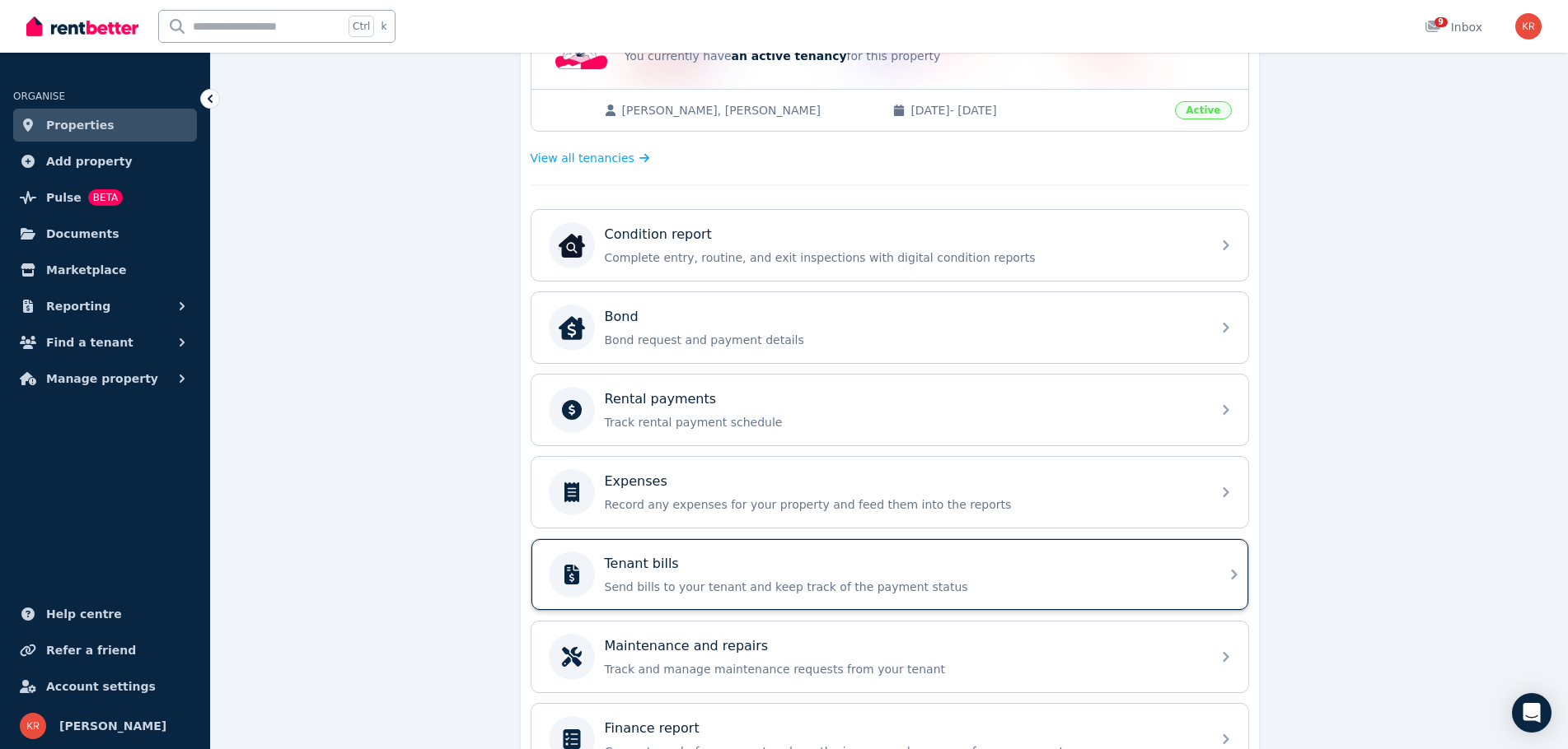
scroll to position [411, 0]
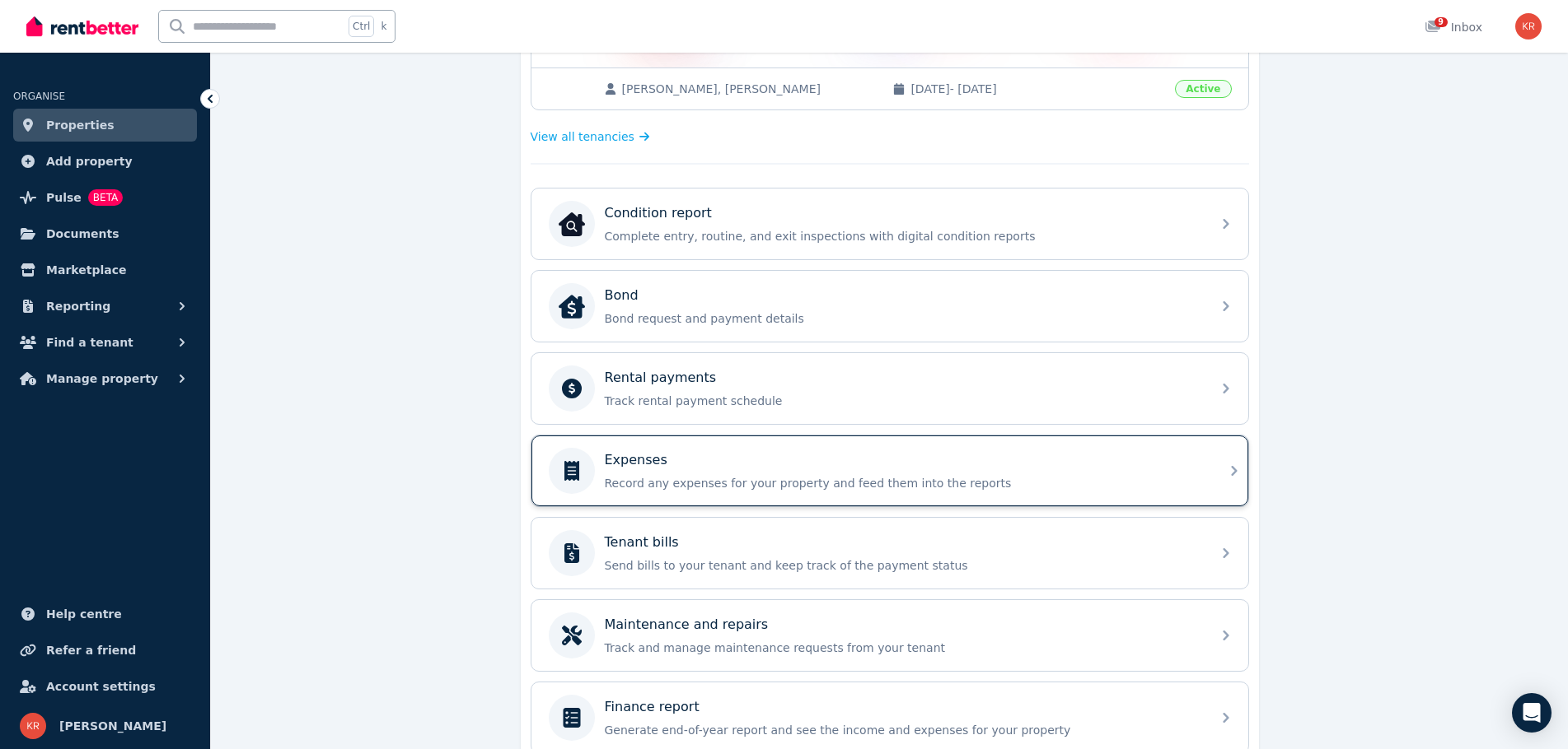
click at [711, 488] on p "Record any expenses for your property and feed them into the reports" at bounding box center [903, 483] width 597 height 16
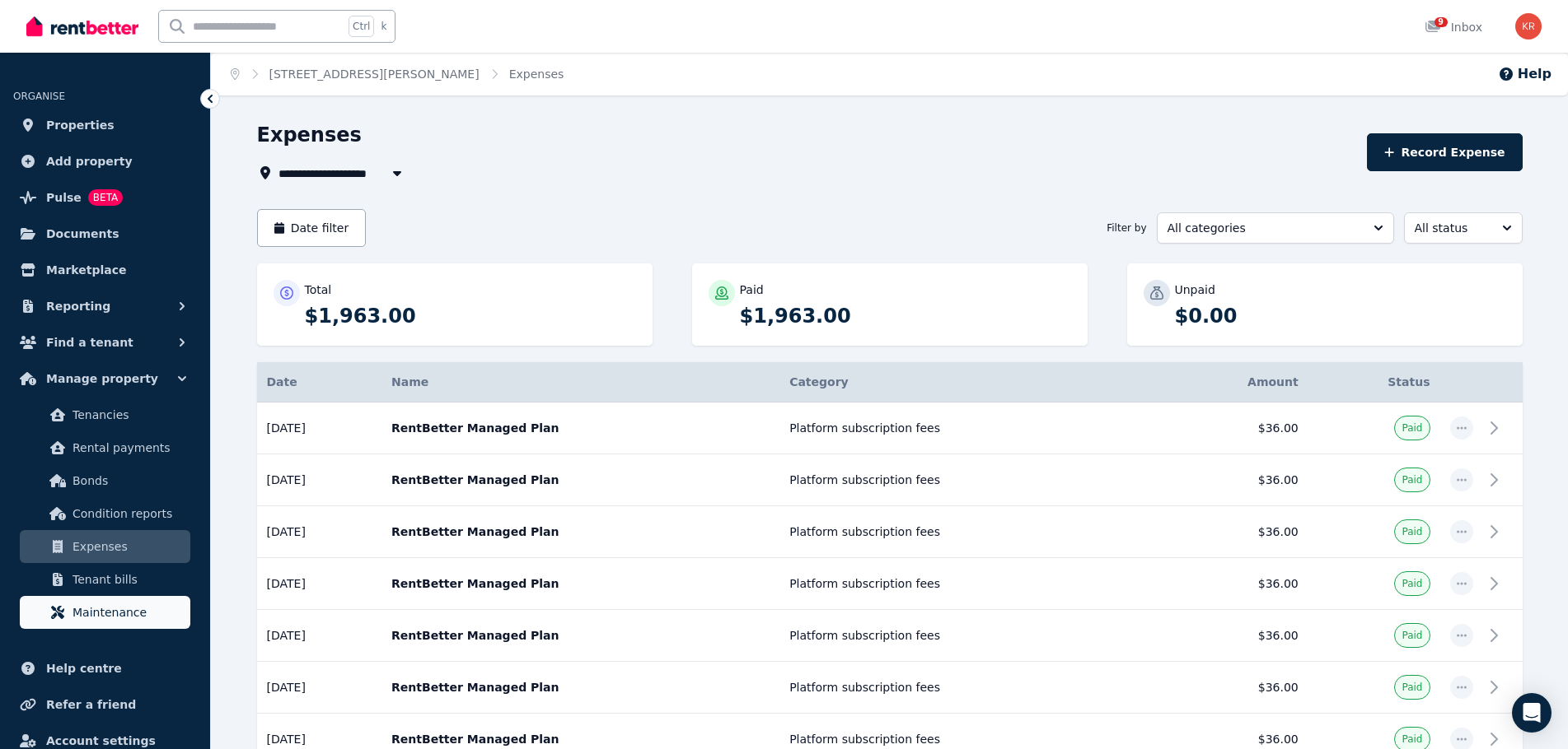
click at [120, 615] on span "Maintenance" at bounding box center [128, 613] width 111 height 20
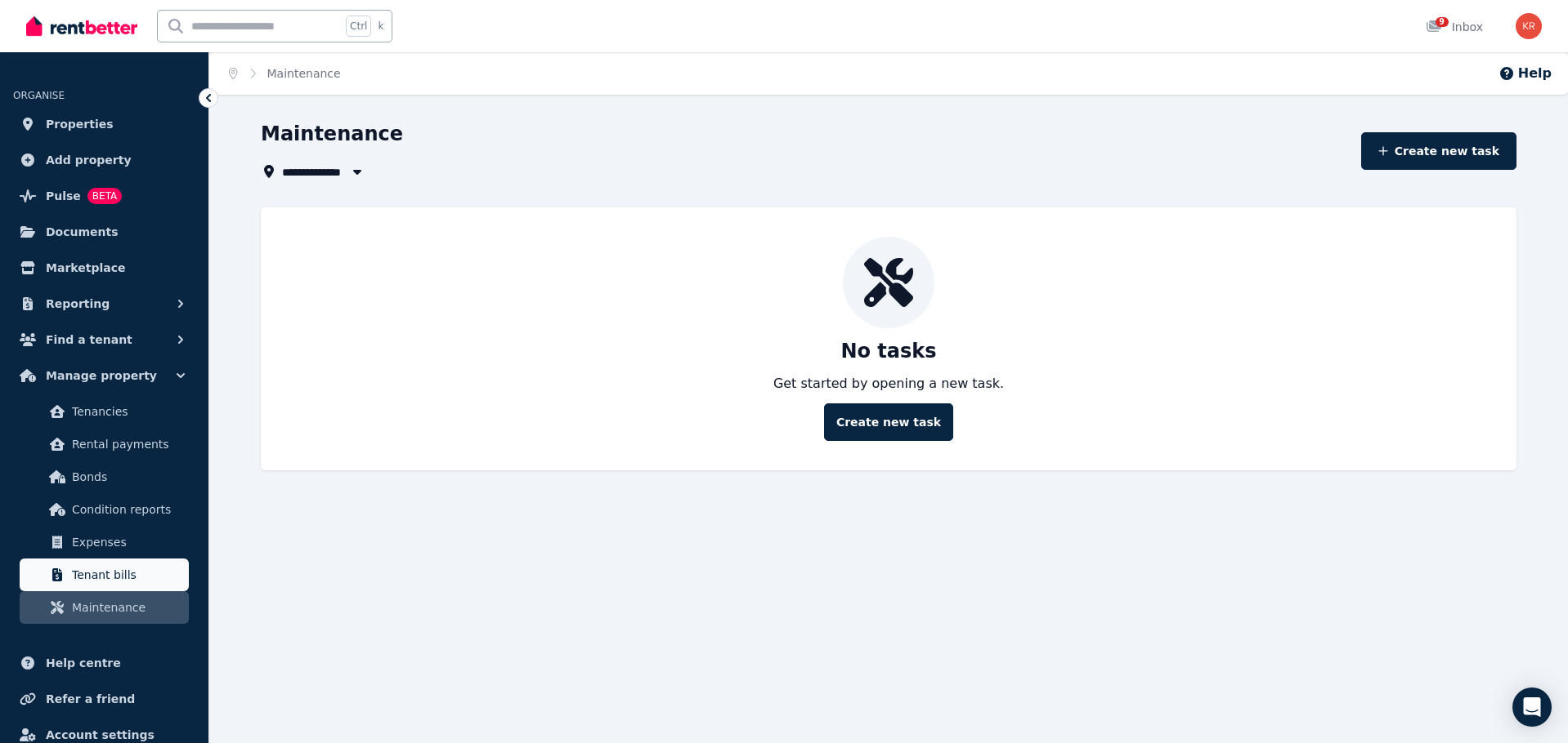
click at [110, 570] on span "Tenant bills" at bounding box center [127, 575] width 110 height 20
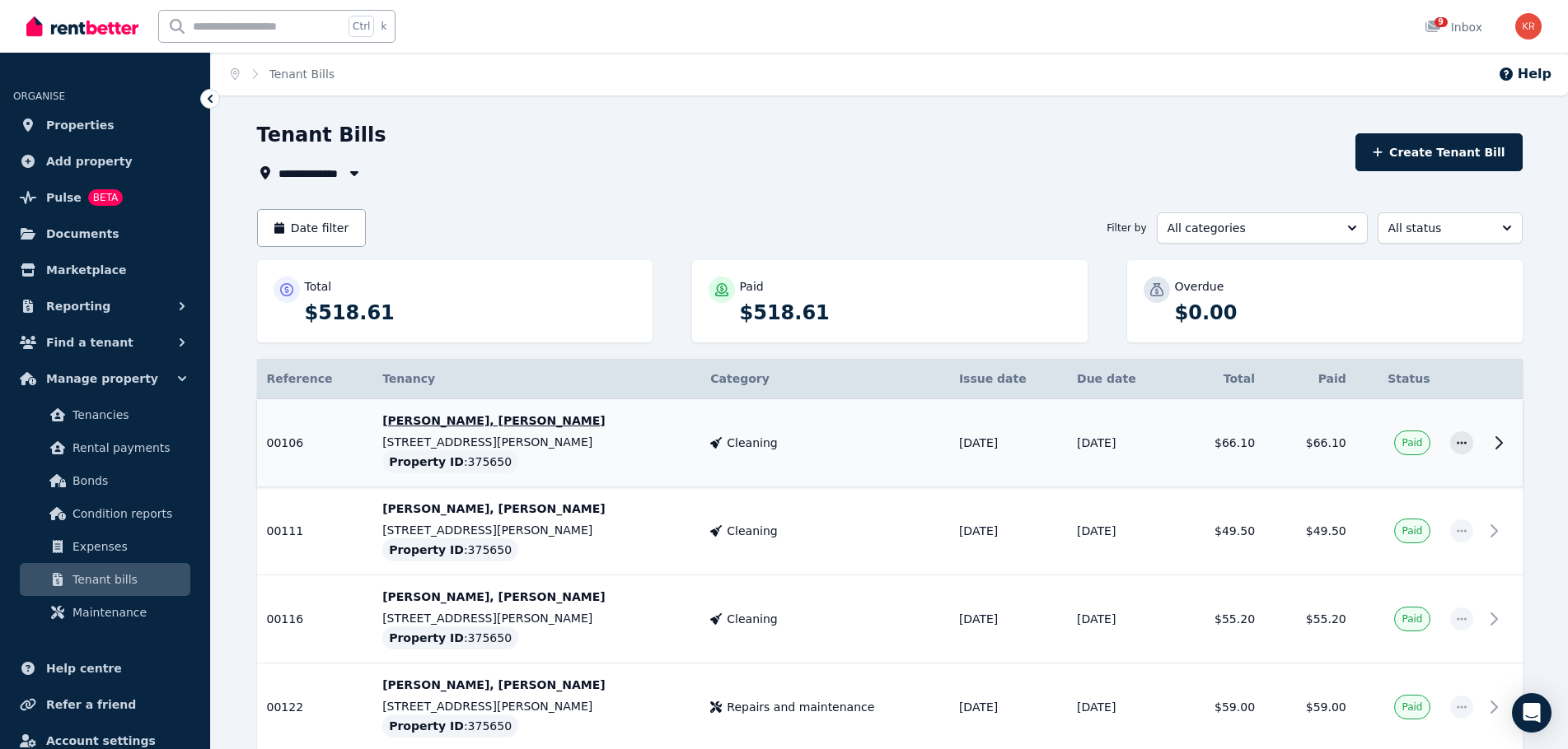
click at [497, 424] on p "[PERSON_NAME], [PERSON_NAME]" at bounding box center [536, 420] width 308 height 16
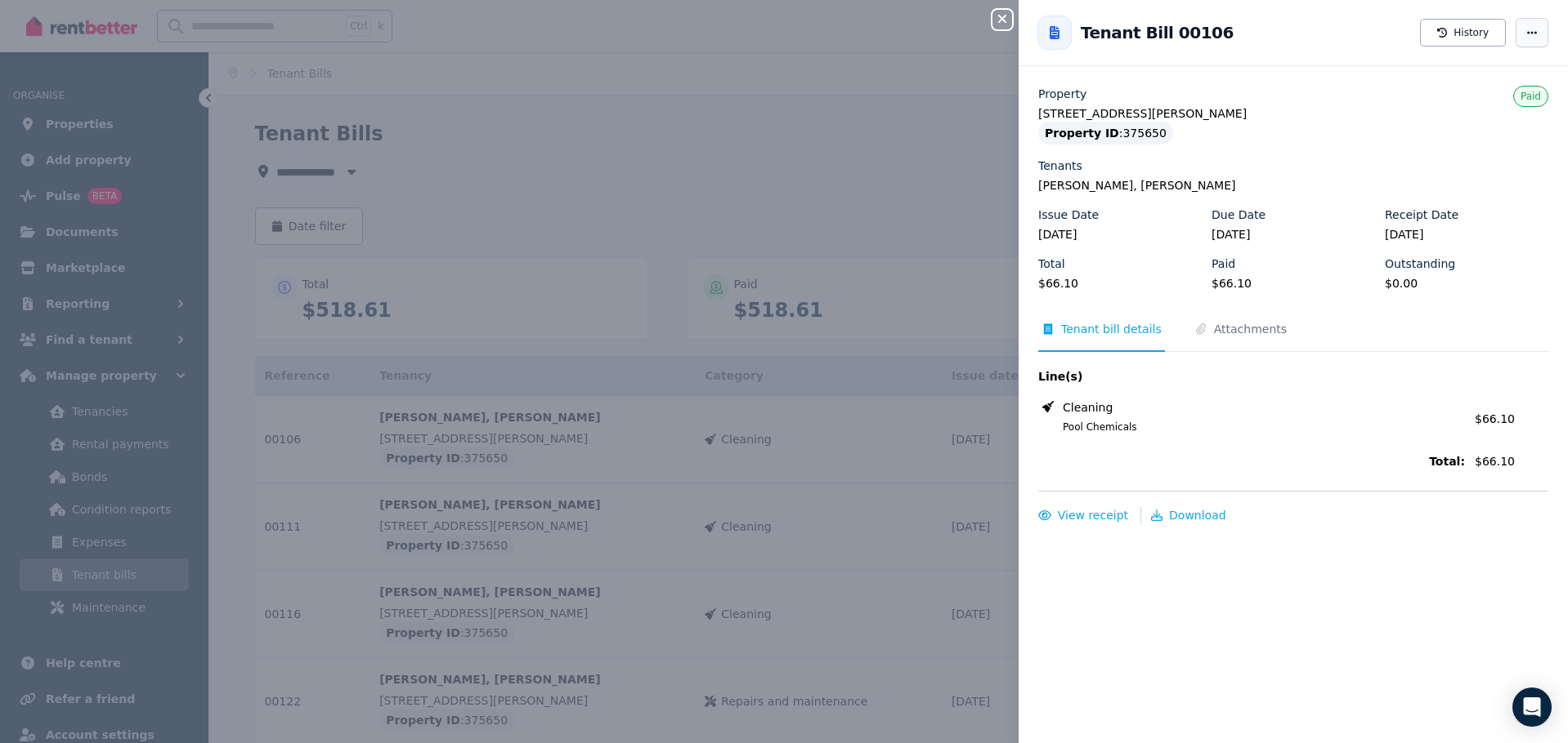
click at [1525, 32] on icon "button" at bounding box center [1531, 32] width 14 height 12
click at [1516, 31] on span "button" at bounding box center [1532, 32] width 32 height 30
click at [1143, 137] on div "Property ID : 375650" at bounding box center [1106, 132] width 135 height 23
drag, startPoint x: 1102, startPoint y: 204, endPoint x: 1100, endPoint y: 243, distance: 39.1
click at [1102, 235] on div "Property [STREET_ADDRESS] Property ID : 375650 Tenants [PERSON_NAME], [PERSON_N…" at bounding box center [1293, 195] width 510 height 219
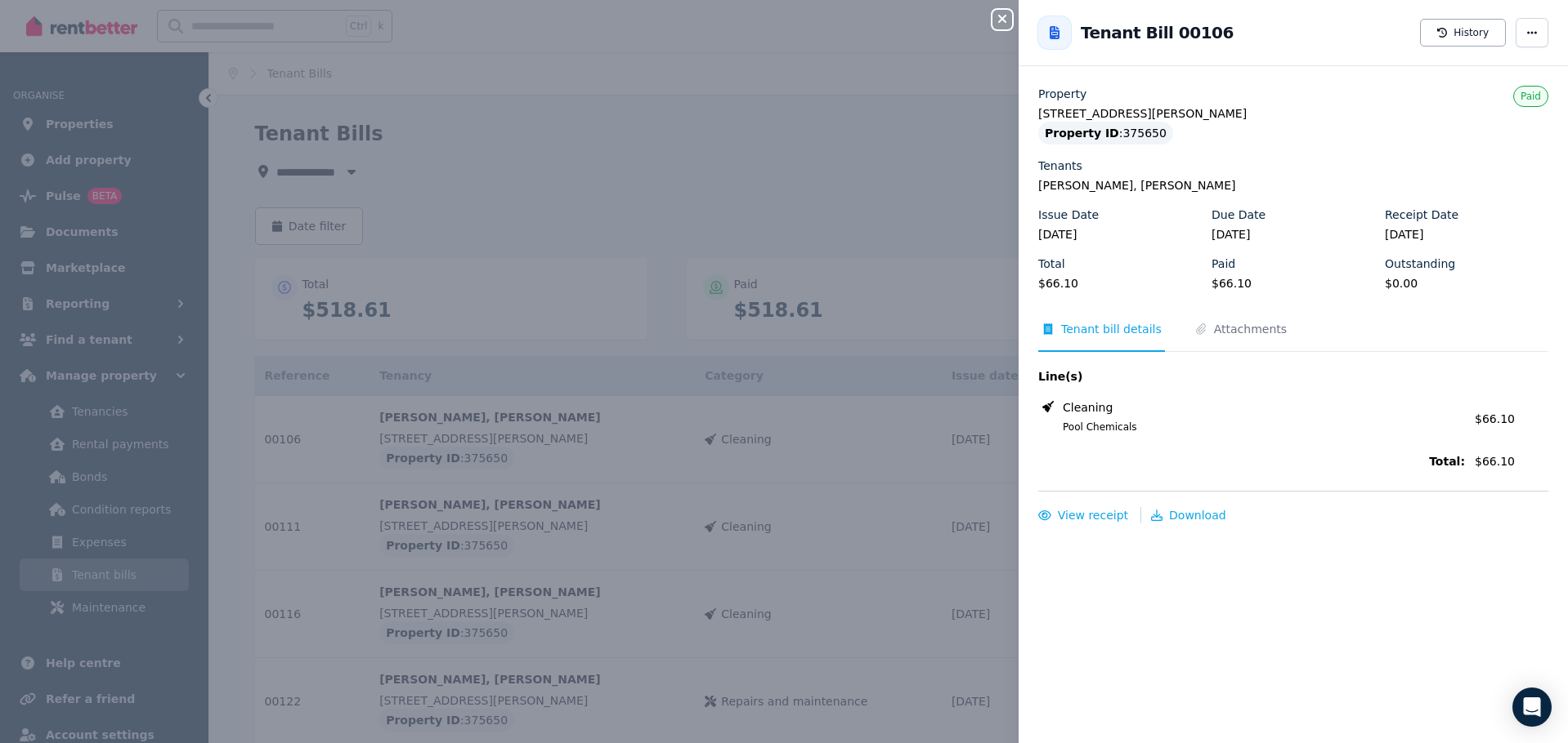
click at [1089, 277] on legend "$66.10" at bounding box center [1119, 284] width 163 height 16
drag, startPoint x: 1103, startPoint y: 426, endPoint x: 1093, endPoint y: 412, distance: 17.2
click at [1100, 420] on div "Cleaning Pool Chemicals" at bounding box center [1251, 417] width 426 height 34
click at [1091, 408] on span "Cleaning" at bounding box center [1087, 408] width 50 height 16
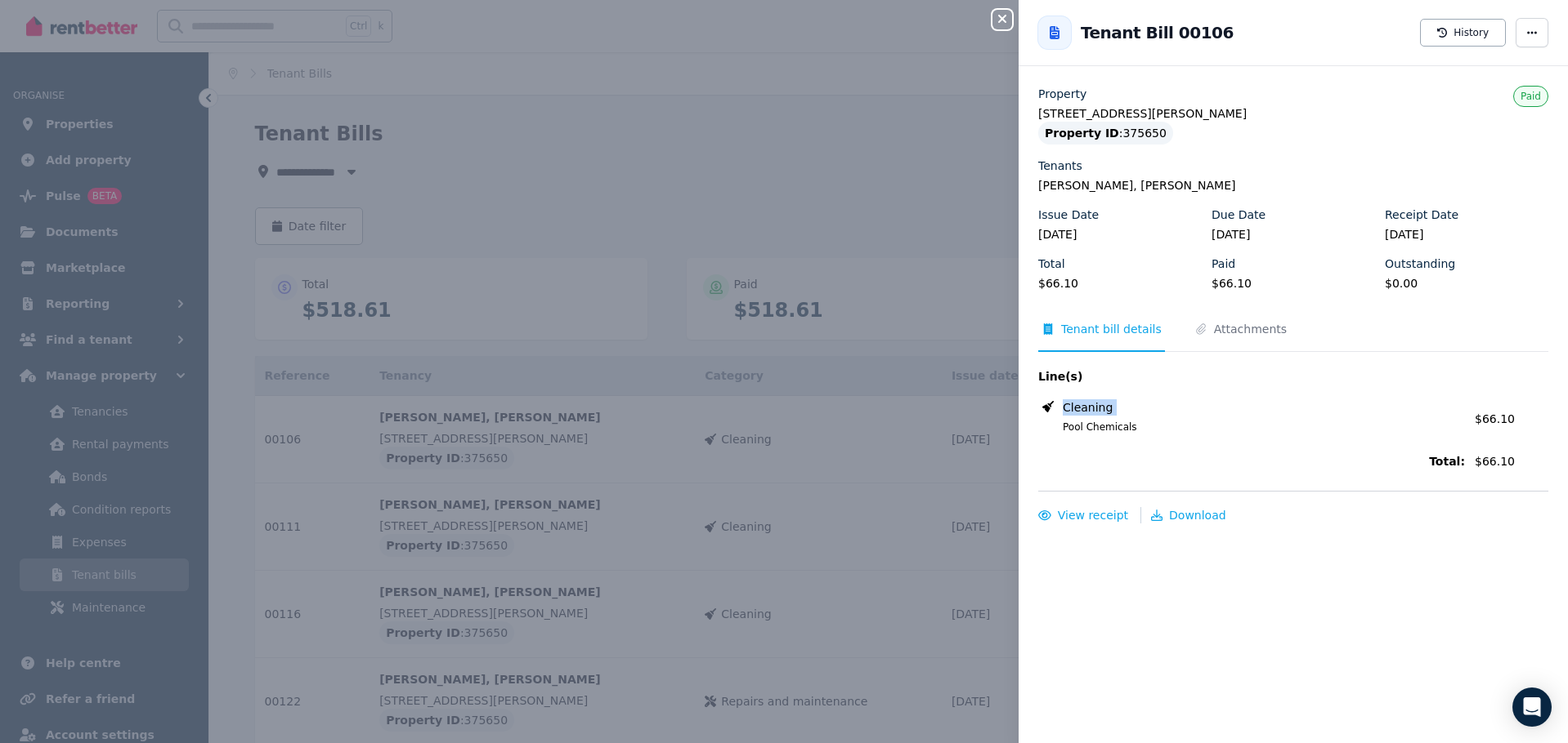
click at [1091, 408] on span "Cleaning" at bounding box center [1087, 408] width 50 height 16
click at [1108, 424] on span "Pool Chemicals" at bounding box center [1253, 427] width 422 height 14
click at [1468, 31] on button "History" at bounding box center [1462, 32] width 86 height 28
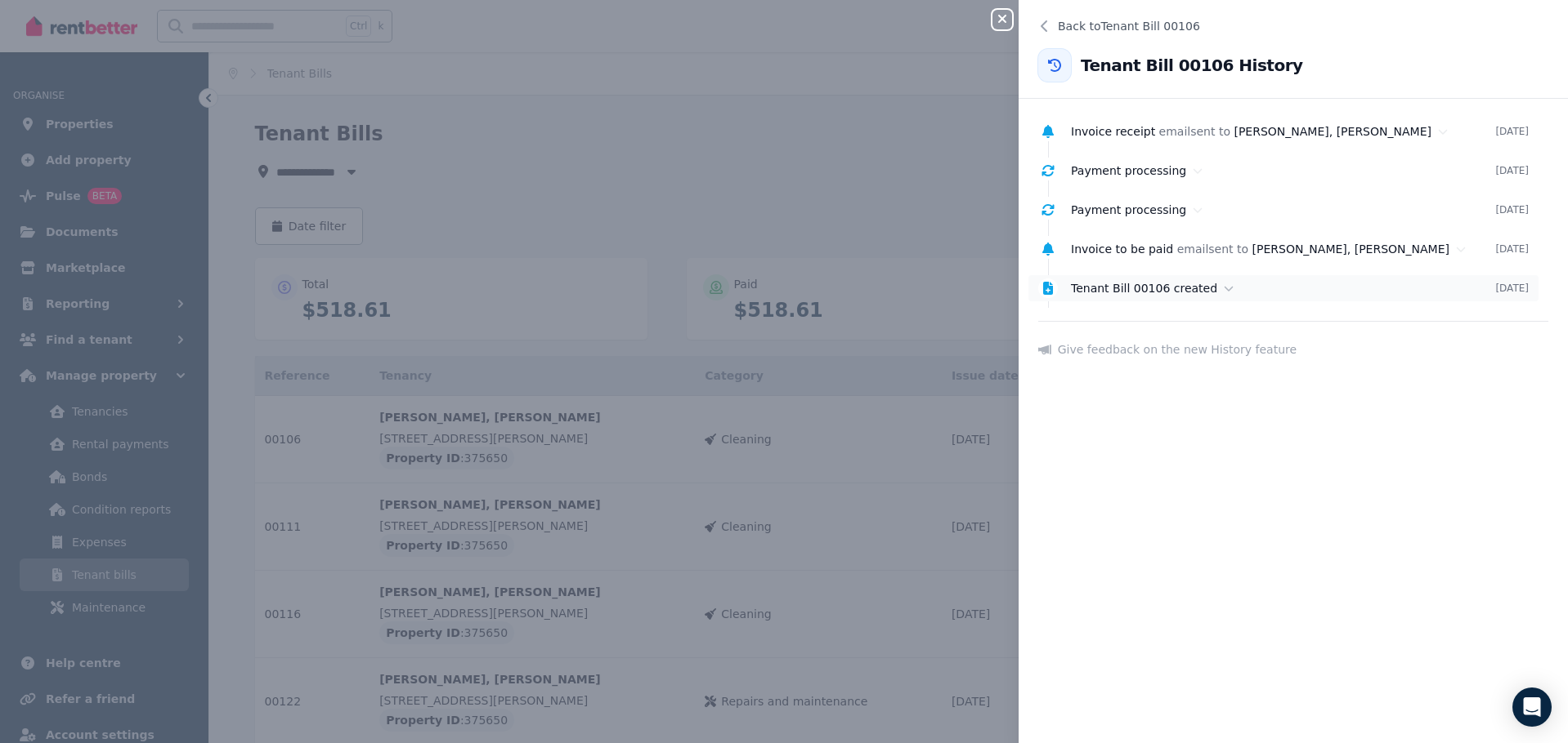
click at [1112, 292] on span "Tenant Bill 00106 created" at bounding box center [1144, 288] width 146 height 14
click at [1047, 20] on icon at bounding box center [1043, 26] width 14 height 14
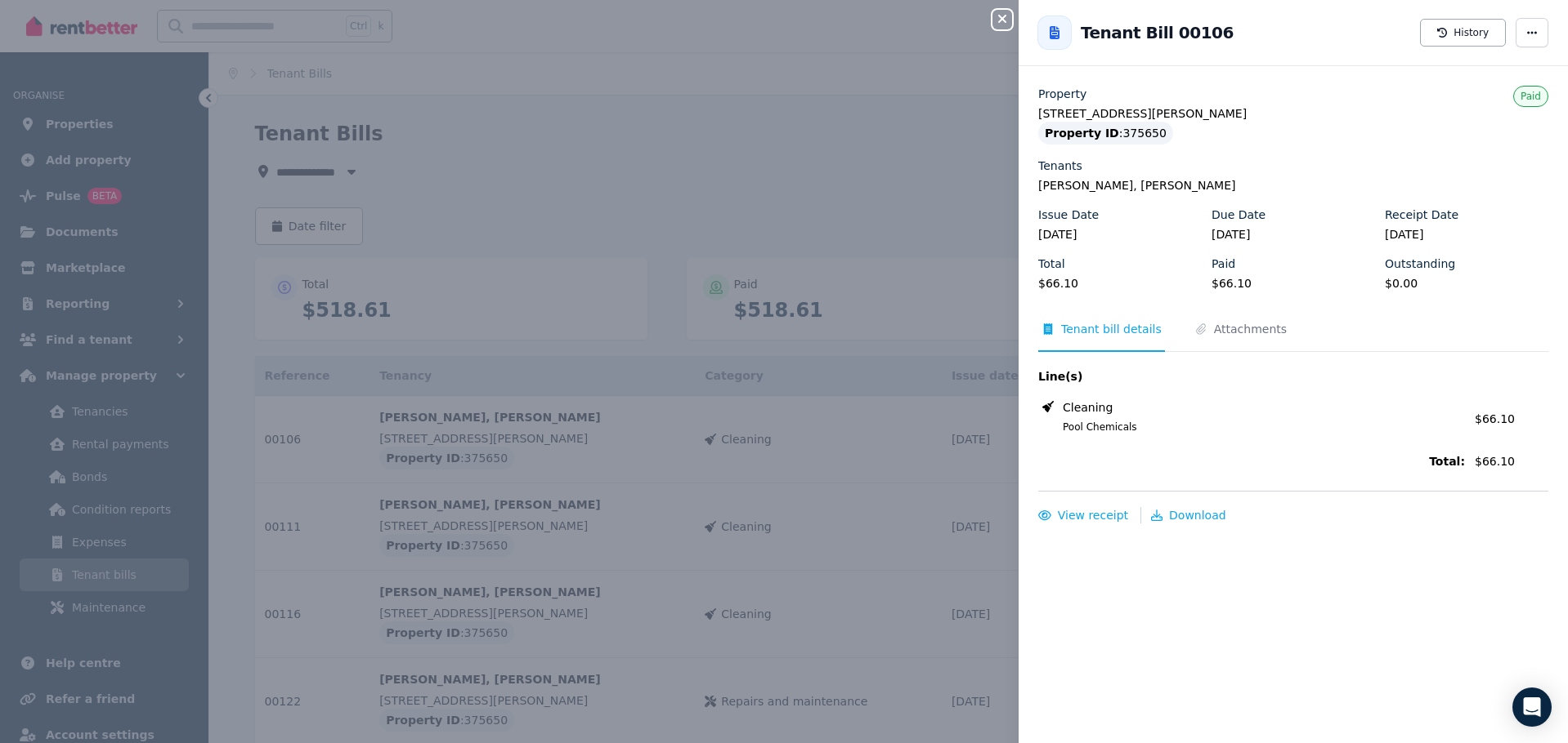
click at [1007, 29] on button "Close panel" at bounding box center [1002, 20] width 20 height 20
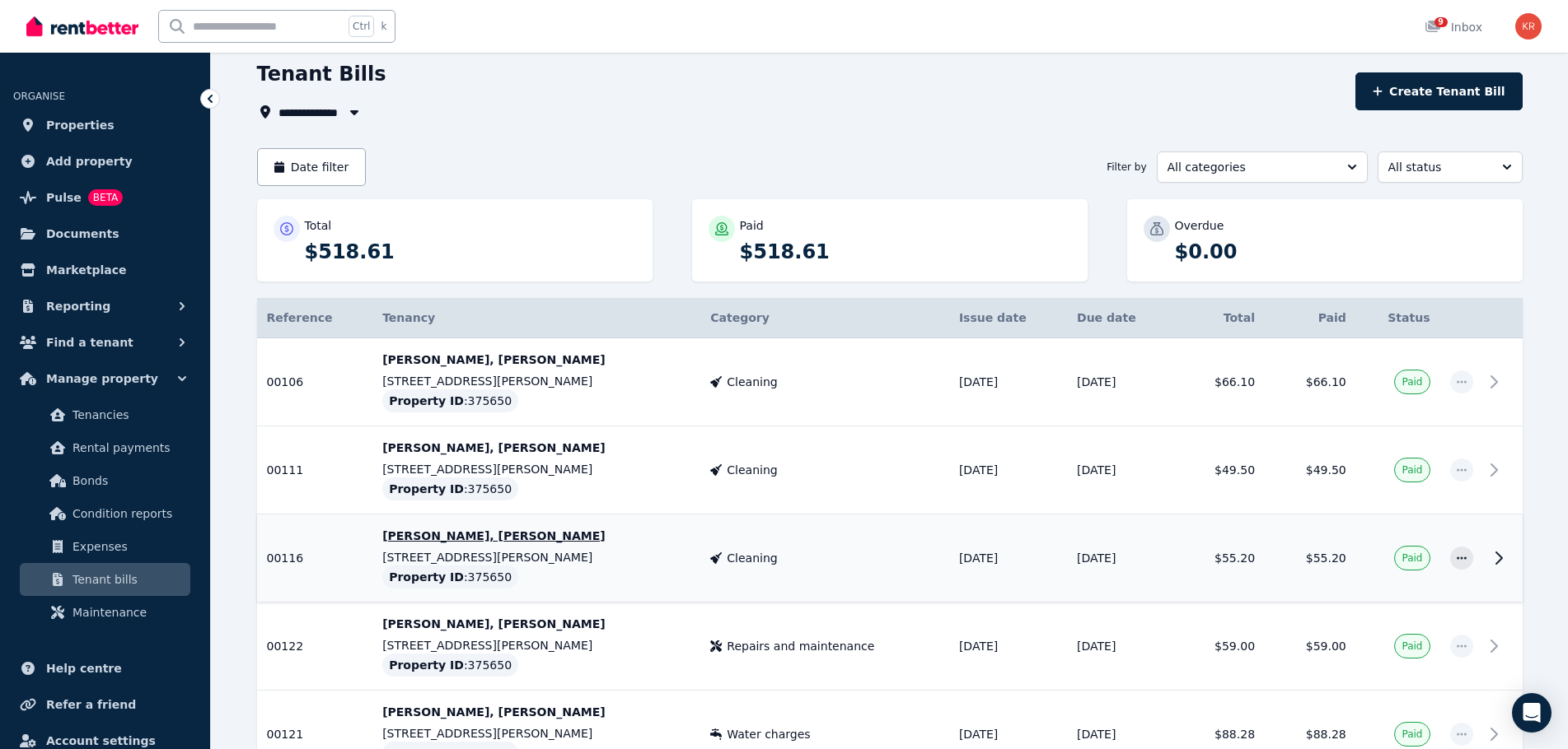
scroll to position [31, 0]
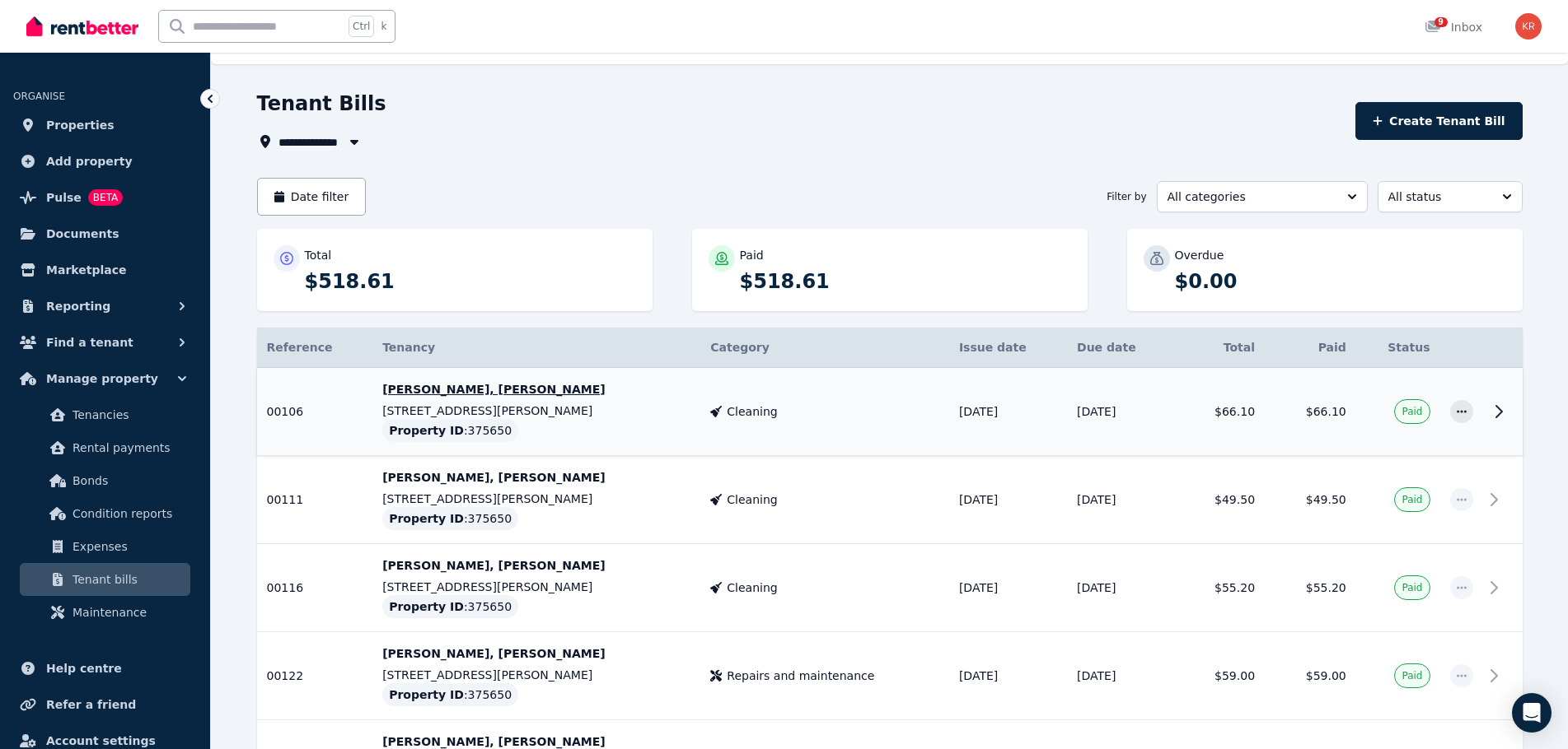
click at [727, 409] on span "Cleaning" at bounding box center [751, 411] width 50 height 16
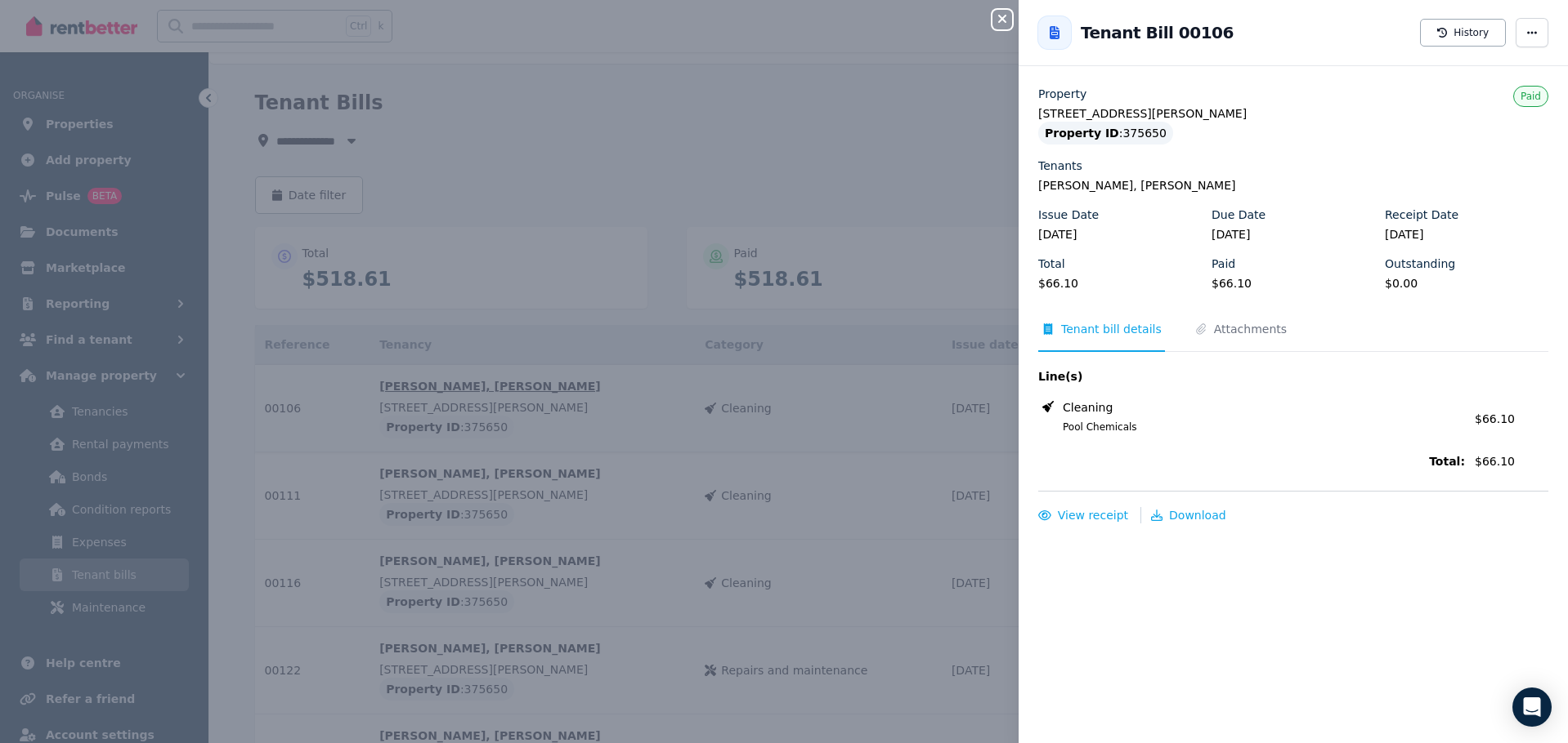
click at [708, 405] on div "Close panel Back to Tenant Bill 00106 History Property [STREET_ADDRESS] Propert…" at bounding box center [784, 371] width 1568 height 743
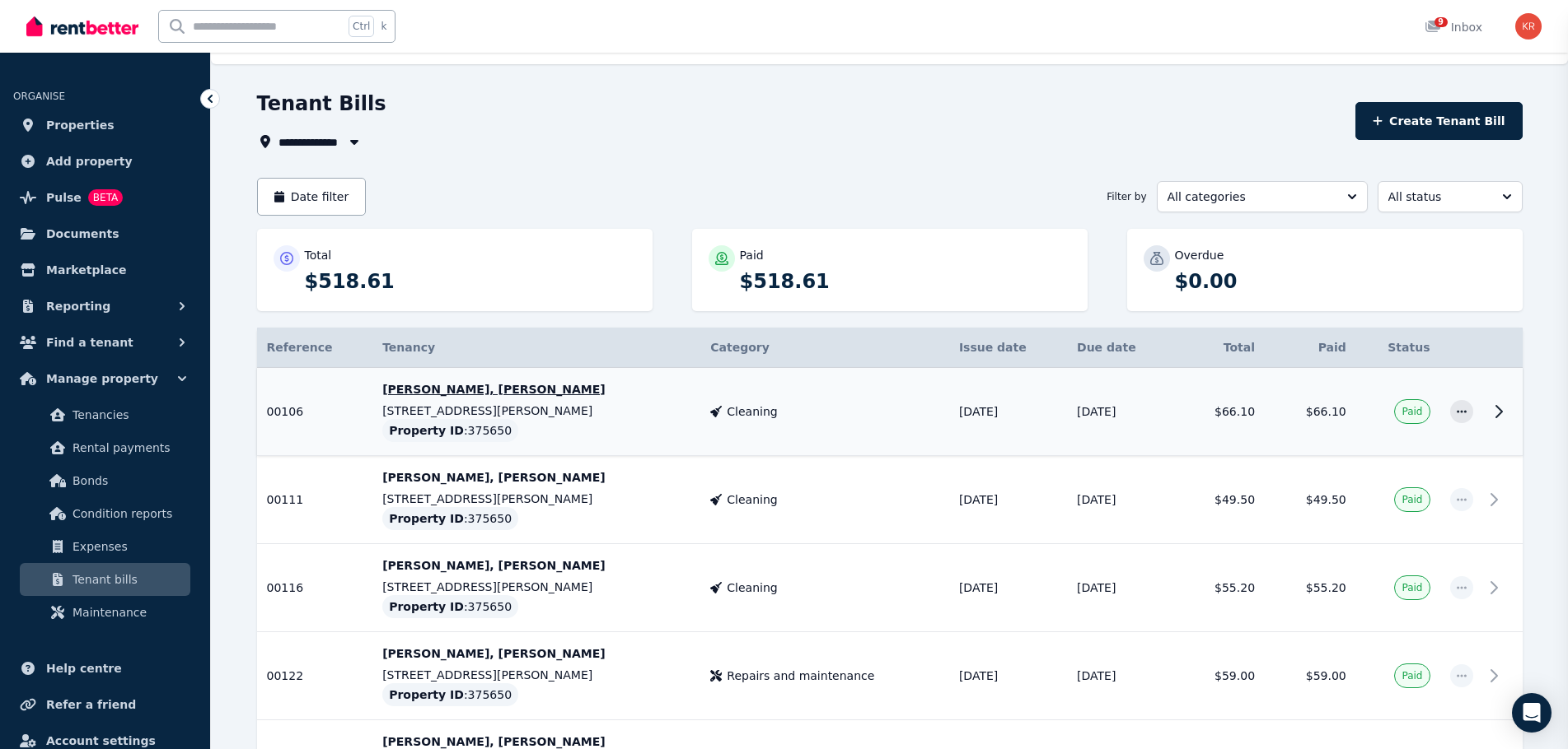
click at [714, 409] on div "Close panel" at bounding box center [784, 374] width 1568 height 749
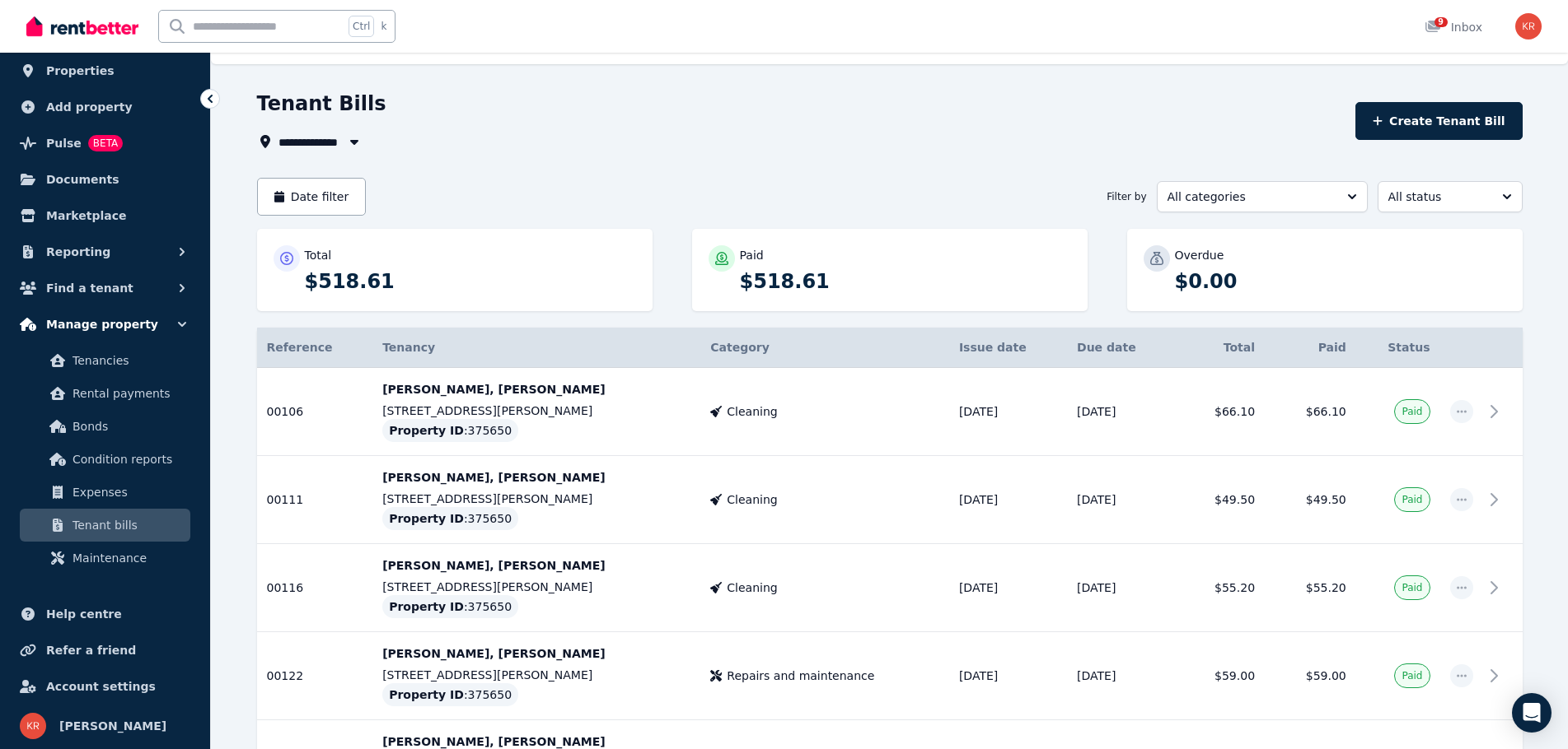
click at [66, 329] on span "Manage property" at bounding box center [102, 324] width 112 height 20
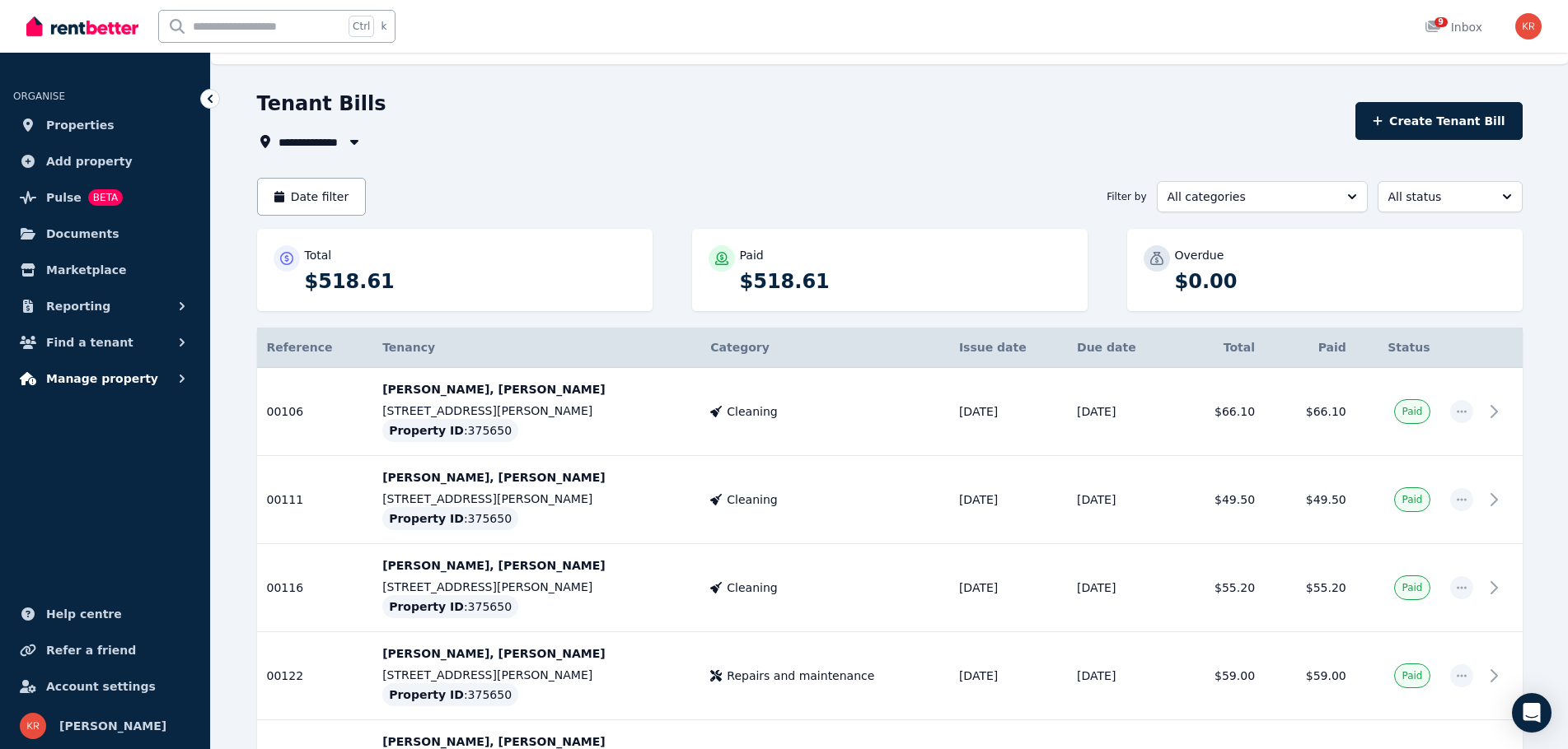
scroll to position [0, 0]
click at [112, 335] on span "Find a tenant" at bounding box center [90, 342] width 87 height 20
click at [84, 347] on span "Find a tenant" at bounding box center [90, 342] width 87 height 20
click at [83, 311] on span "Reporting" at bounding box center [78, 307] width 65 height 20
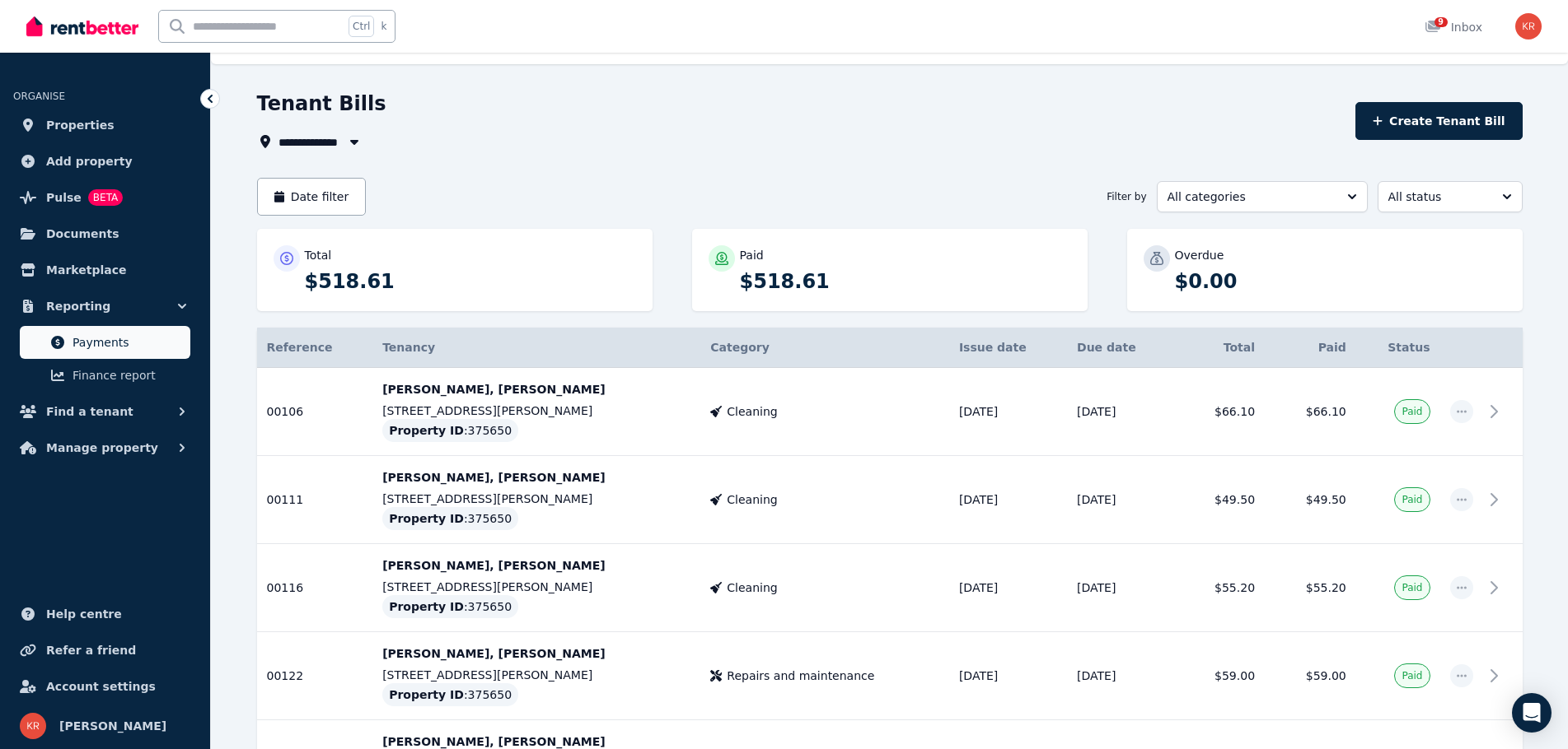
click at [94, 345] on span "Payments" at bounding box center [128, 342] width 111 height 20
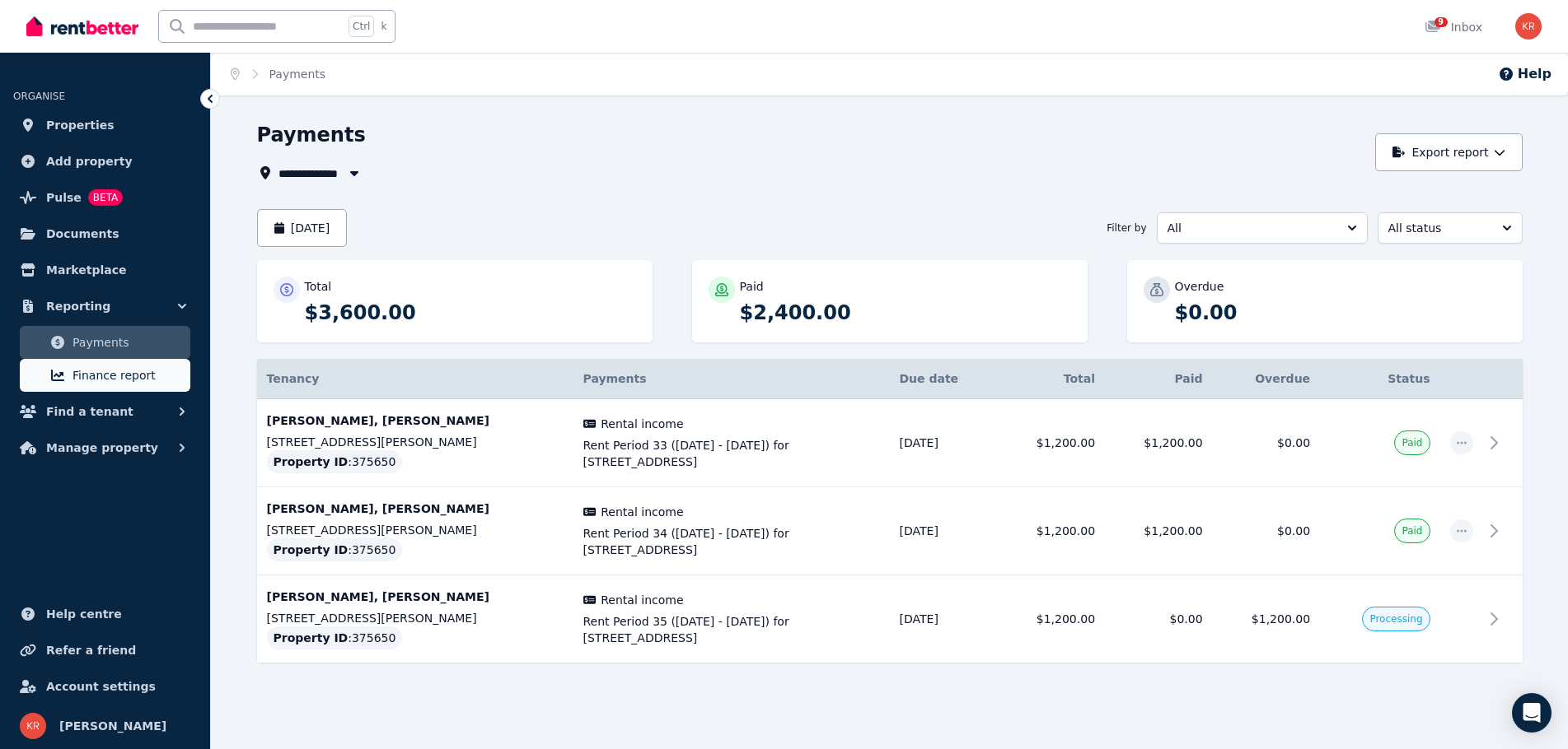
click at [76, 377] on span "Finance report" at bounding box center [128, 376] width 111 height 20
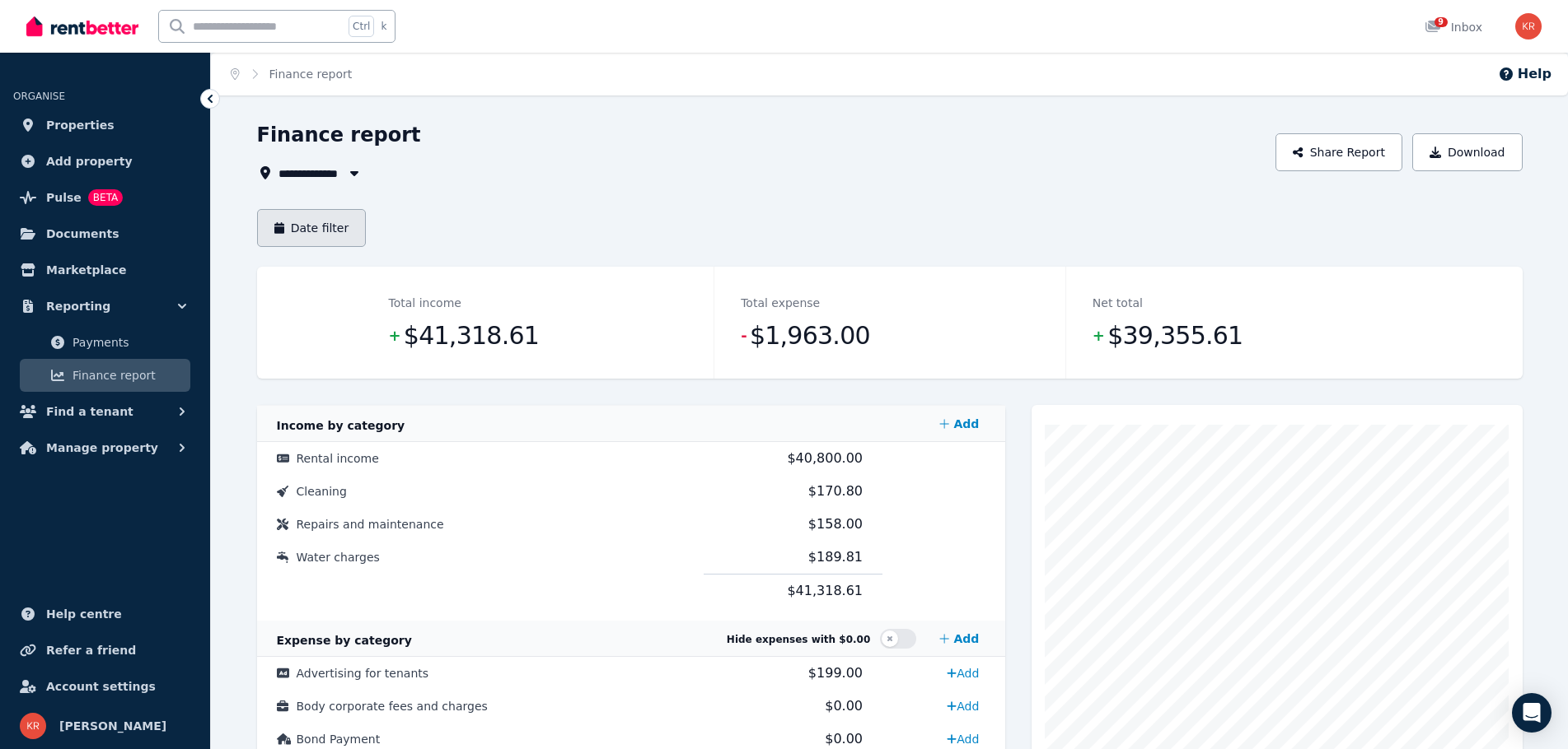
click at [327, 212] on button "Date filter" at bounding box center [312, 228] width 110 height 38
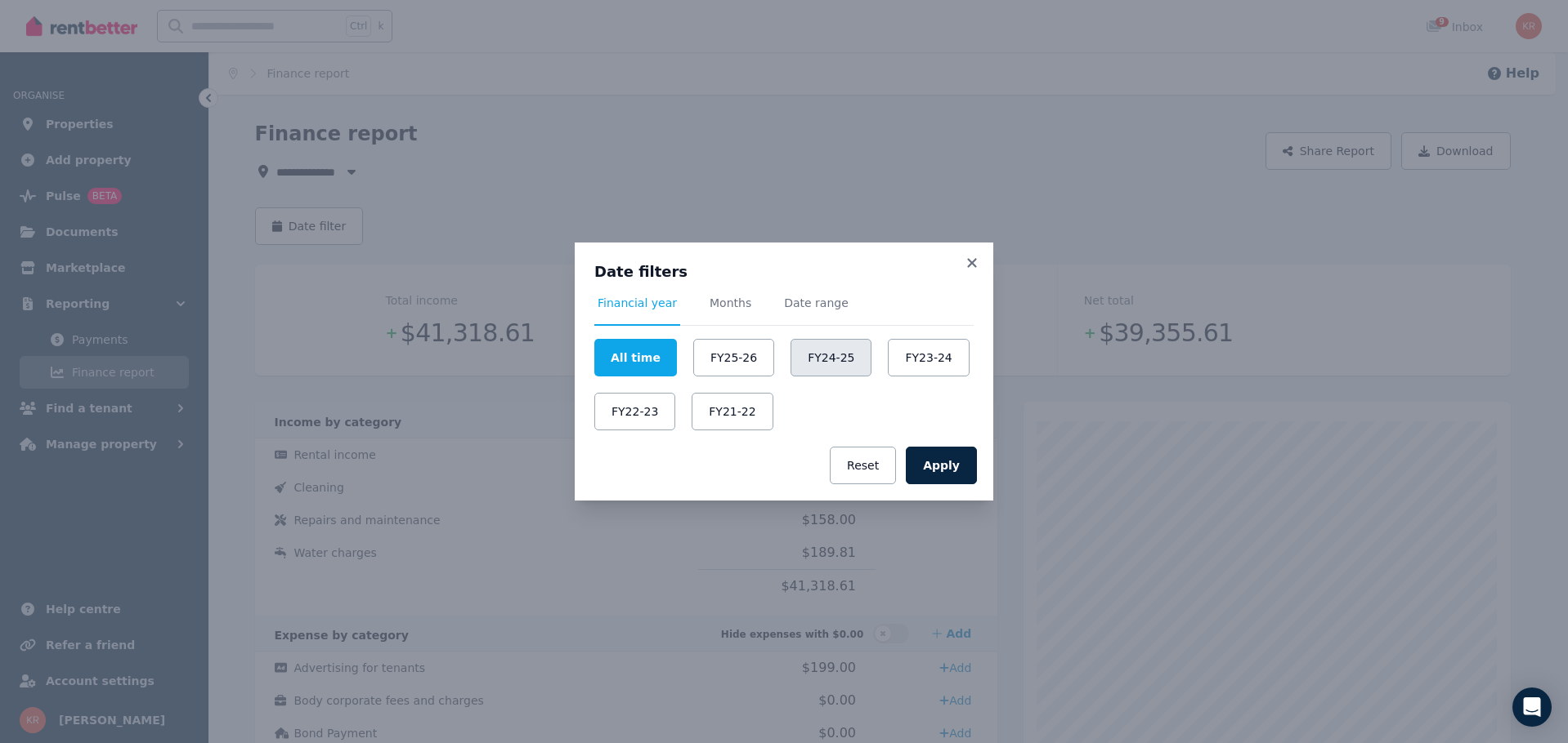
click at [800, 365] on button "FY24-25" at bounding box center [831, 358] width 81 height 38
click at [957, 471] on button "Apply" at bounding box center [941, 466] width 71 height 38
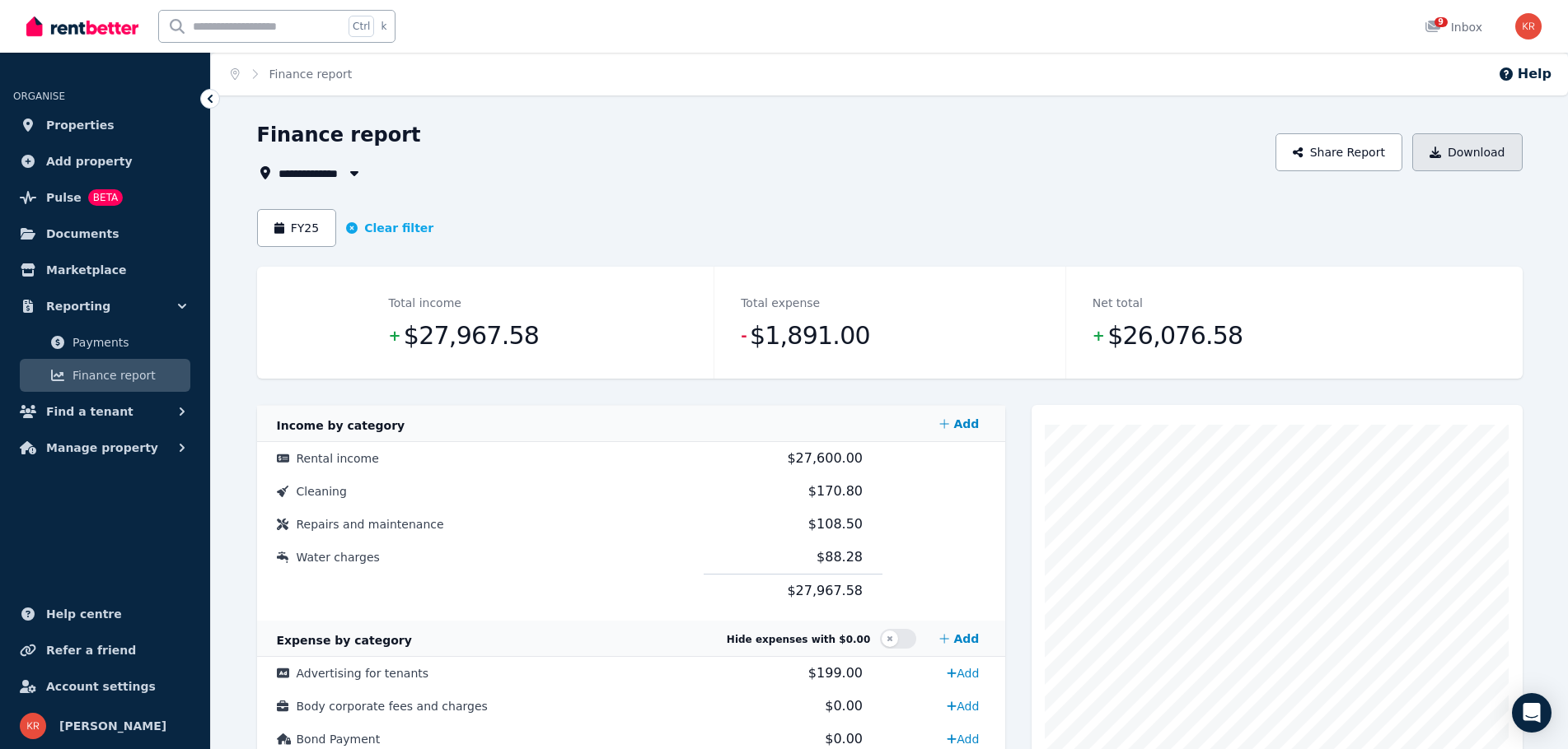
click at [1475, 149] on button "Download" at bounding box center [1468, 153] width 111 height 38
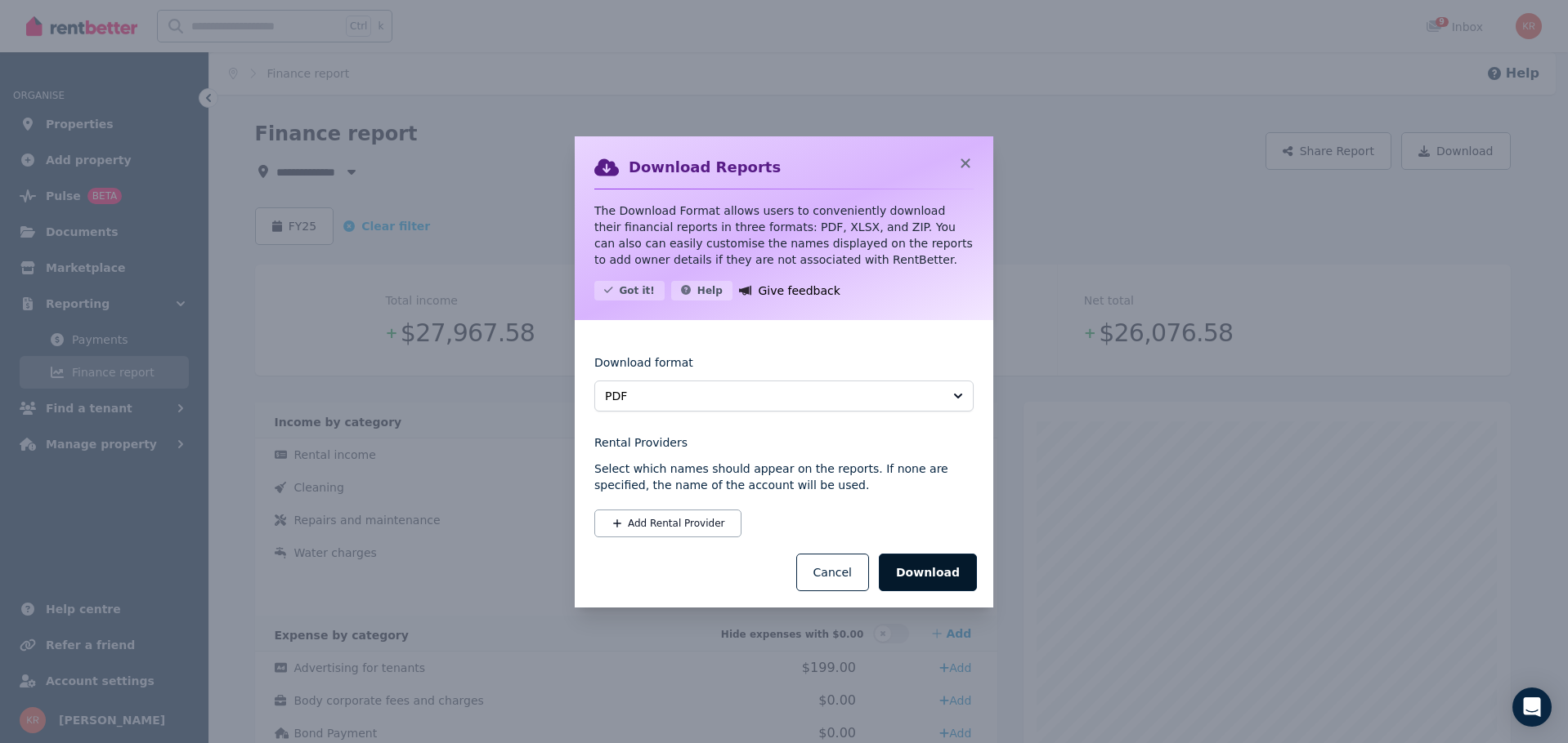
click at [923, 572] on button "Download" at bounding box center [927, 573] width 98 height 38
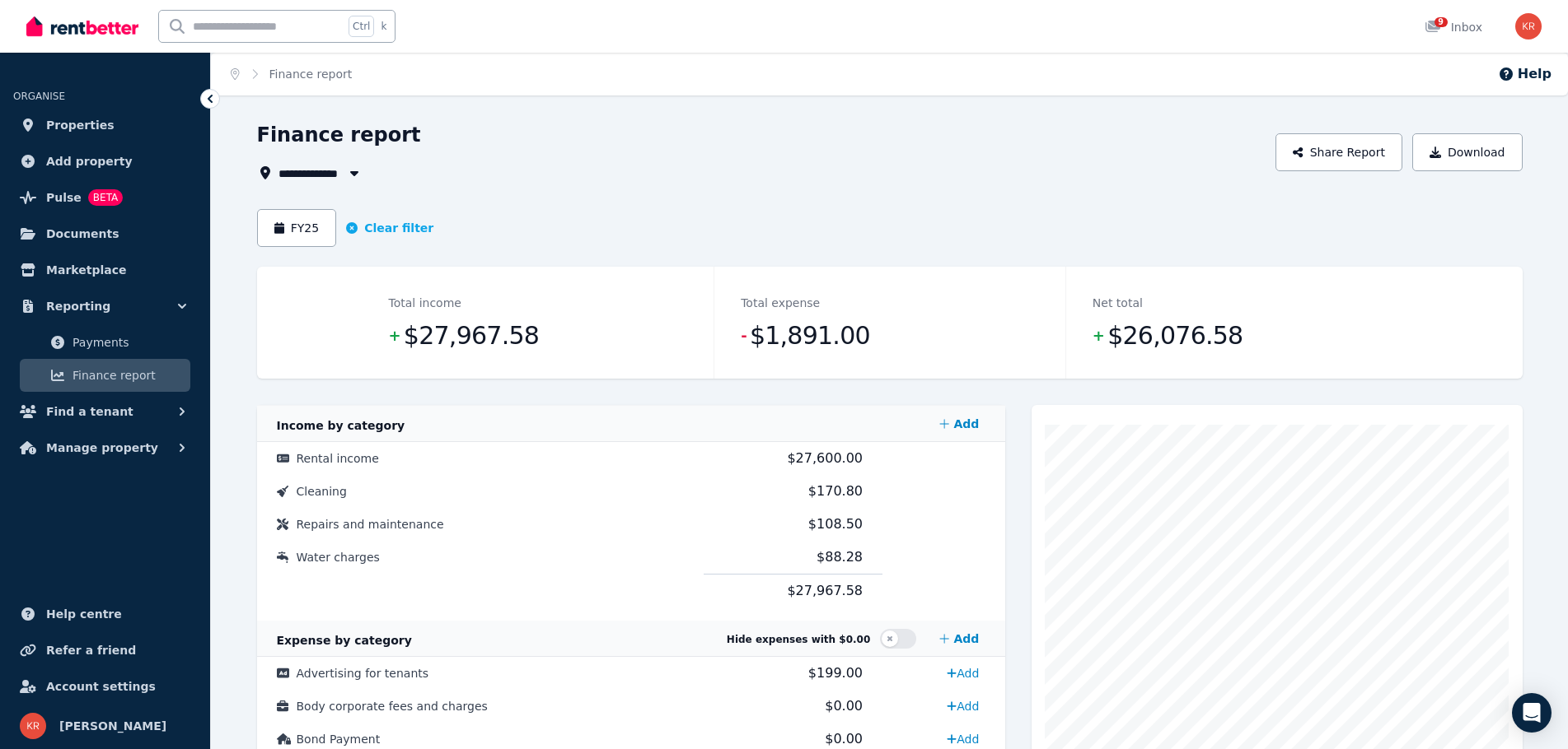
click at [353, 375] on div "Total income + $27,967.58 Total expense - $1,891.00 Net total + $26,076.58" at bounding box center [889, 322] width 1265 height 112
click at [1502, 163] on button "Download" at bounding box center [1468, 153] width 111 height 38
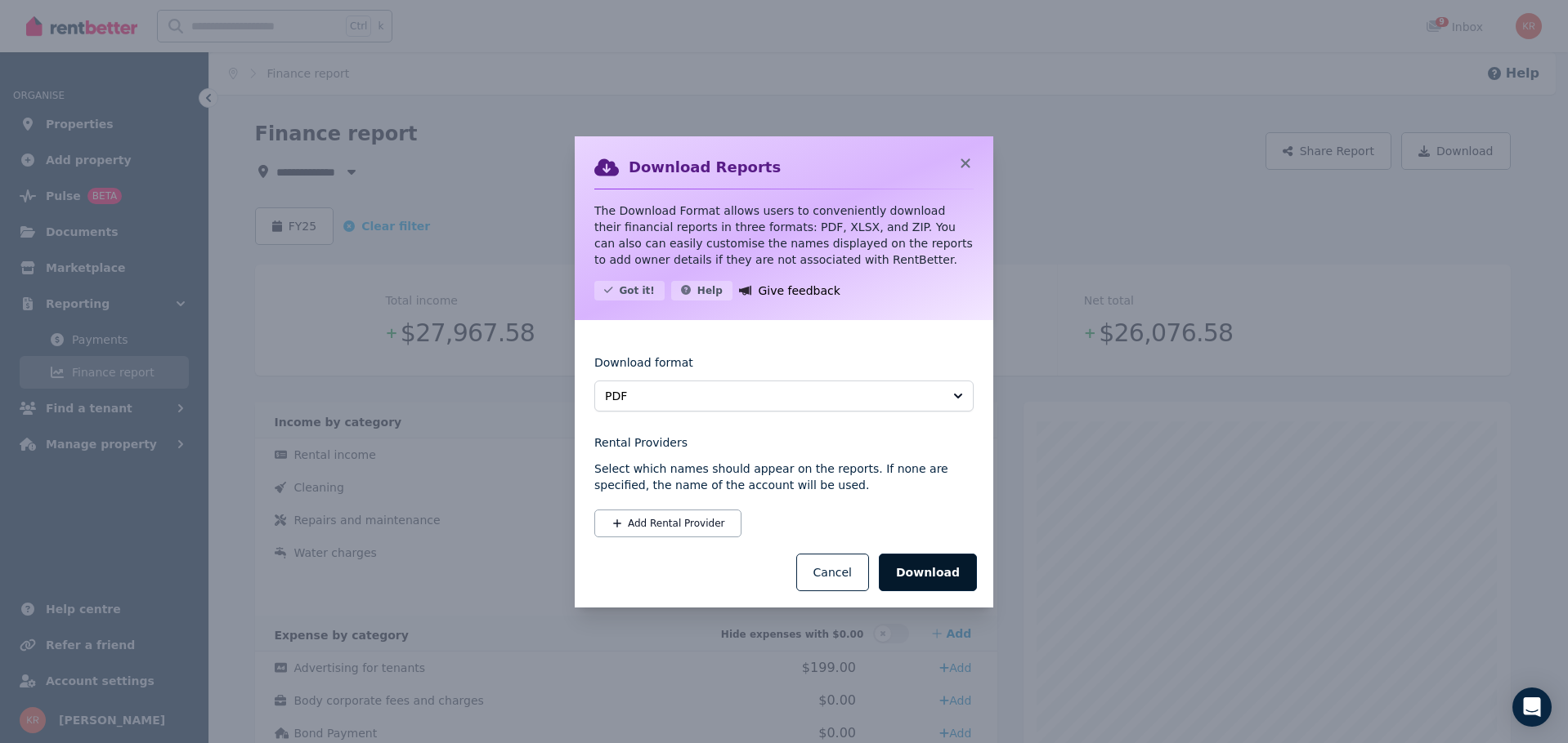
click at [911, 566] on button "Download" at bounding box center [927, 573] width 98 height 38
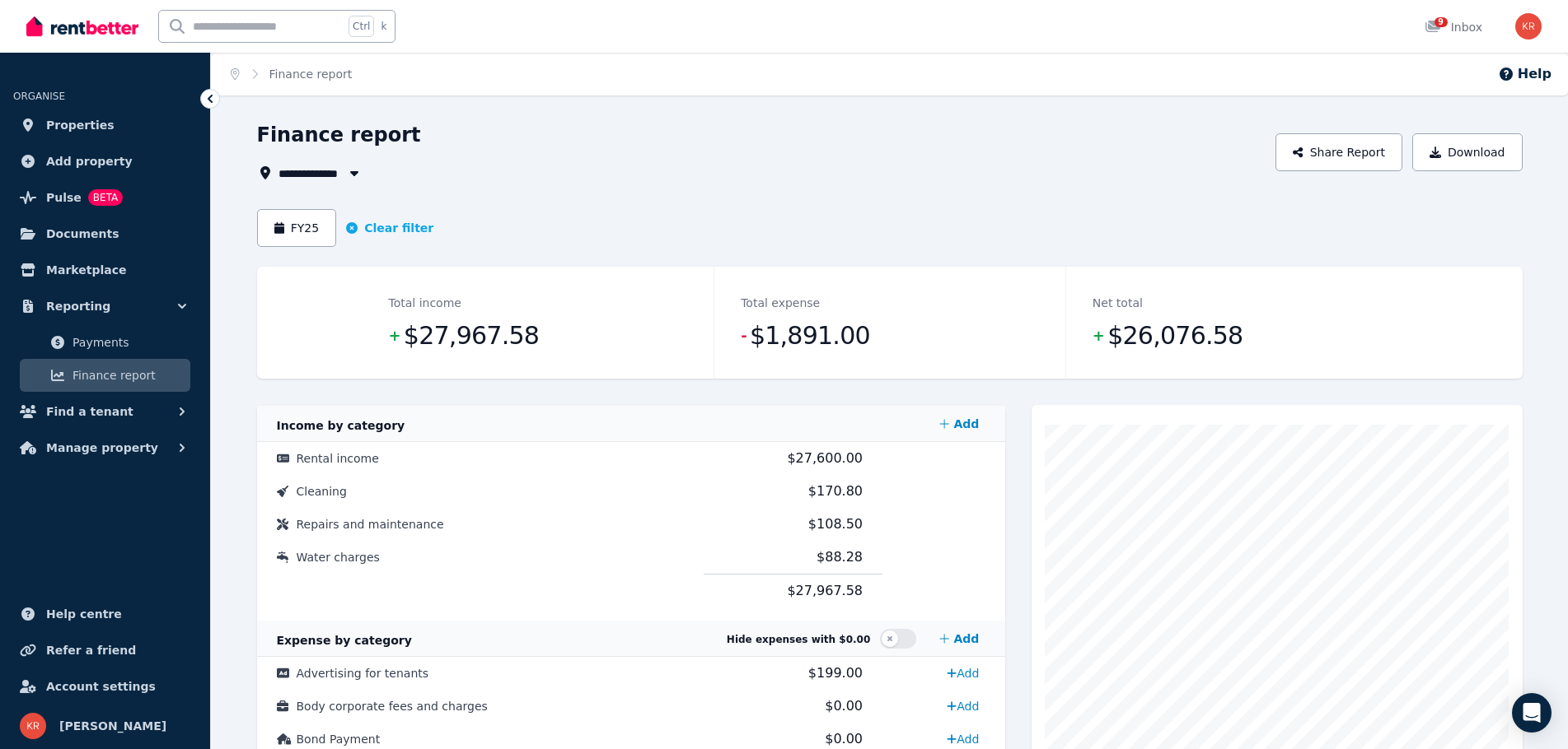
click at [422, 85] on div "Home Finance report Help" at bounding box center [889, 74] width 1357 height 43
